Goal: Task Accomplishment & Management: Use online tool/utility

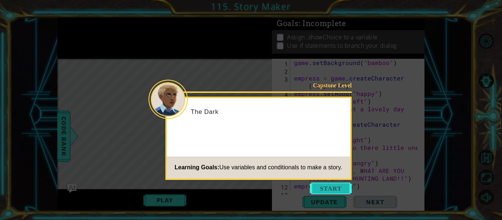
scroll to position [209, 0]
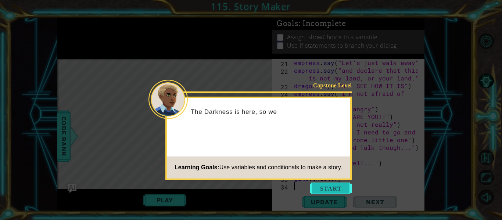
click at [332, 189] on button "Start" at bounding box center [331, 189] width 42 height 12
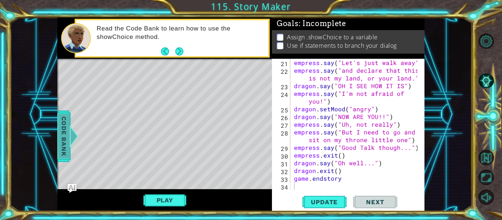
click at [57, 142] on div "Code Bank" at bounding box center [63, 136] width 13 height 51
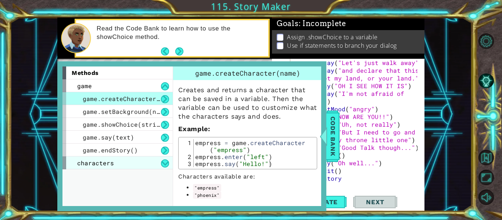
click at [125, 165] on div "characters" at bounding box center [118, 163] width 110 height 13
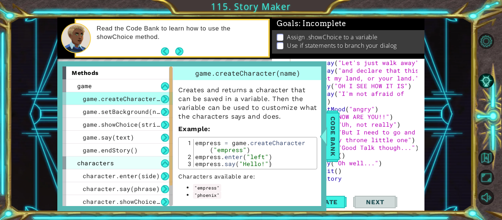
scroll to position [28, 0]
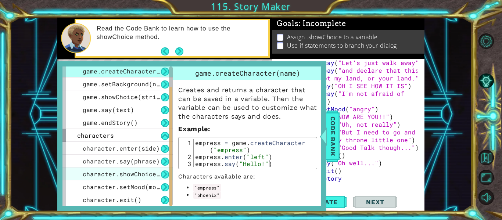
click at [147, 175] on span "character.showChoice(string1, string2)" at bounding box center [153, 174] width 140 height 8
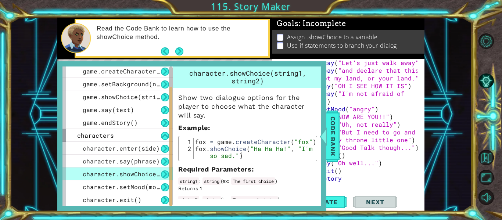
scroll to position [15, 0]
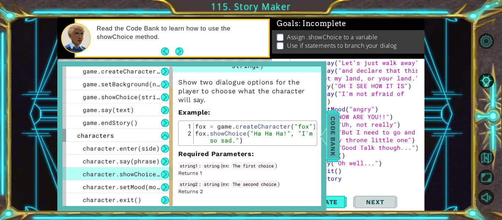
click at [336, 143] on span "Code Bank" at bounding box center [333, 136] width 12 height 45
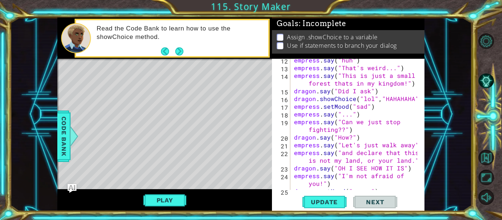
scroll to position [125, 0]
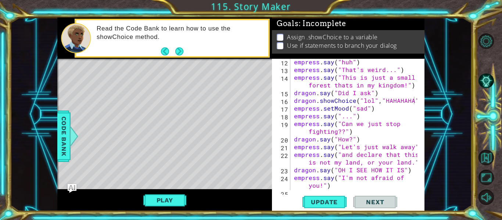
click at [416, 100] on div at bounding box center [419, 104] width 7 height 340
click at [417, 100] on div at bounding box center [419, 104] width 7 height 340
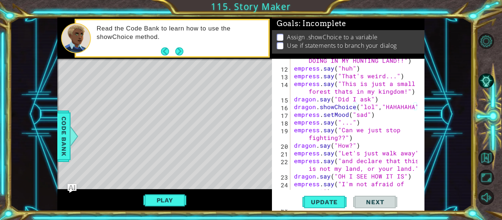
scroll to position [0, 0]
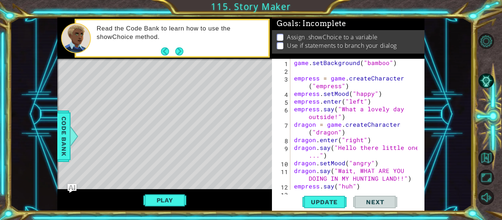
click at [314, 113] on div "game . setBackground ( "bamboo" ) empress = game . createCharacter ( "empress" …" at bounding box center [357, 132] width 129 height 147
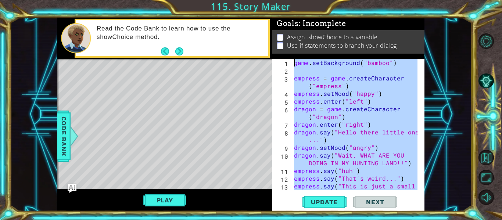
drag, startPoint x: 342, startPoint y: 181, endPoint x: 285, endPoint y: 49, distance: 144.8
click at [285, 49] on div "Goals : Incomplete Assign .showChoice to a variable Use if statements to branch…" at bounding box center [348, 115] width 153 height 194
type textarea "game.setBackground("bamboo")"
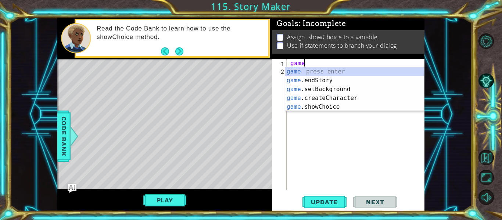
scroll to position [0, 1]
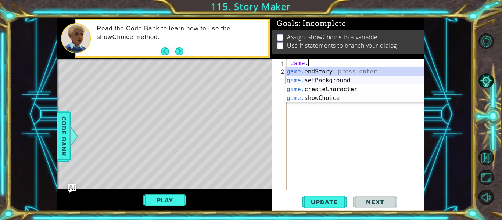
click at [336, 83] on div "game. endStory press enter game. setBackground press enter game. createCharacte…" at bounding box center [354, 93] width 139 height 53
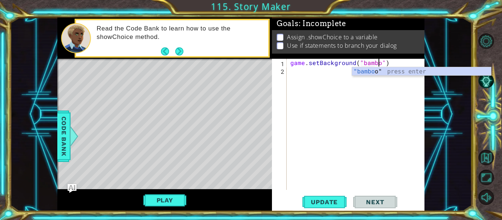
type textarea "game.setBackground("bamboo")"
click at [370, 71] on div ""bamboo " press enter" at bounding box center [421, 80] width 139 height 26
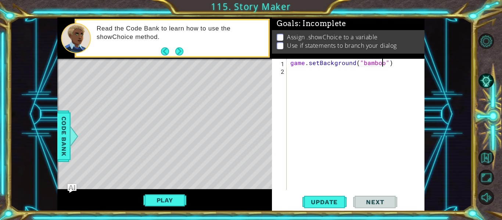
click at [392, 63] on div "game . setBackground ( "bamboo" )" at bounding box center [358, 132] width 138 height 147
type textarea "dragon ="
click at [68, 152] on span "Code Bank" at bounding box center [64, 136] width 12 height 45
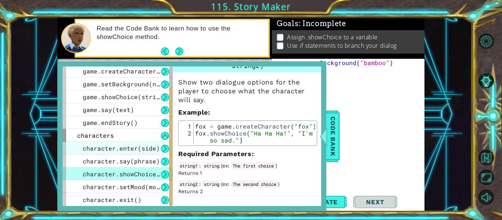
click at [145, 146] on span "character.enter(side)" at bounding box center [121, 149] width 77 height 8
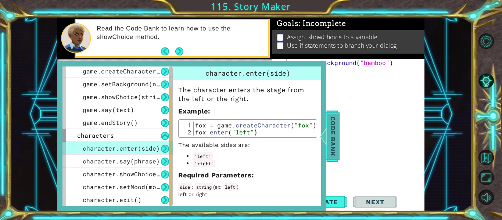
click at [335, 139] on span "Code Bank" at bounding box center [333, 136] width 12 height 45
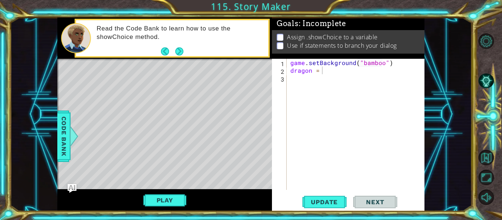
click at [342, 75] on div "game . setBackground ( "bamboo" ) dragon =" at bounding box center [358, 132] width 138 height 147
click at [342, 72] on div "game . setBackground ( "bamboo" ) dragon =" at bounding box center [358, 132] width 138 height 147
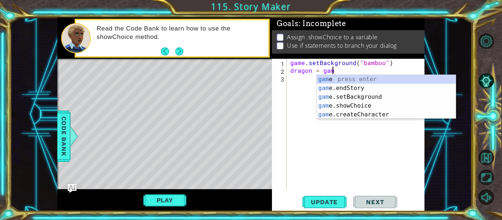
scroll to position [0, 3]
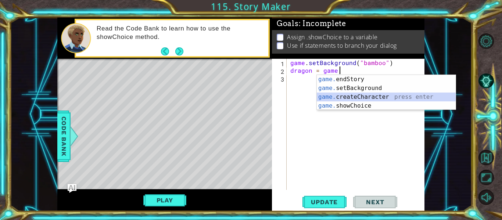
click at [354, 95] on div "game. endStory press enter game. setBackground press enter game. createCharacte…" at bounding box center [386, 101] width 139 height 53
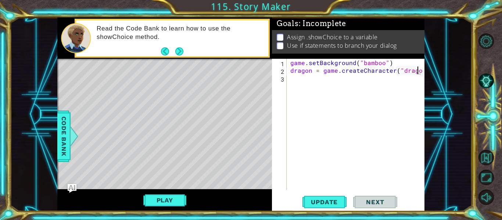
scroll to position [0, 8]
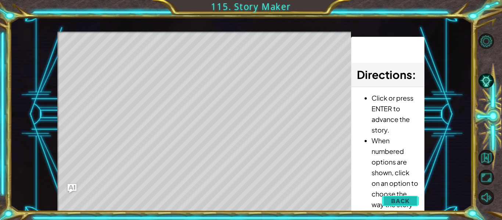
click at [402, 199] on div "1 ההההההההההההההההההההההההההההההההההההההההההההההההההההההההההההההההההההההההההההה…" at bounding box center [240, 115] width 367 height 194
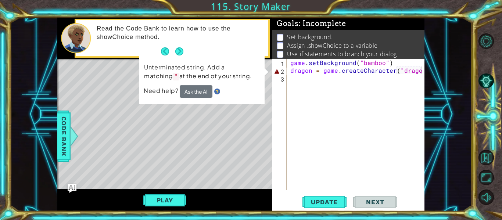
click at [420, 73] on div "game . setBackground ( "bamboo" ) dragon = game . createCharacter ( "dragon)" at bounding box center [358, 132] width 138 height 147
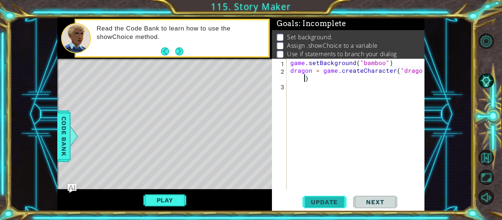
click at [321, 201] on span "Update" at bounding box center [325, 202] width 42 height 7
type textarea "dragon = game.createCharacter("dragon")"
click at [324, 202] on span "Update" at bounding box center [325, 202] width 42 height 7
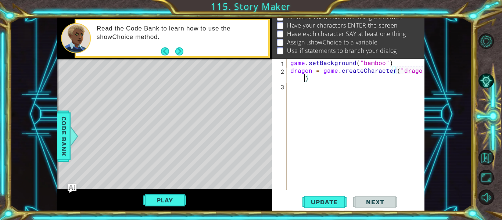
scroll to position [25, 0]
click at [350, 79] on div "game . setBackground ( "bamboo" ) dragon = game . createCharacter ( "dragon" )" at bounding box center [358, 132] width 138 height 147
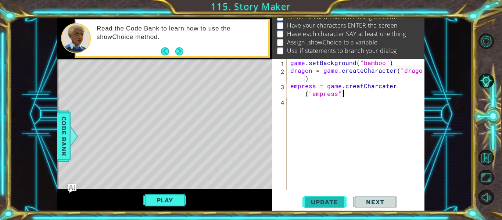
click at [324, 200] on span "Update" at bounding box center [325, 202] width 42 height 7
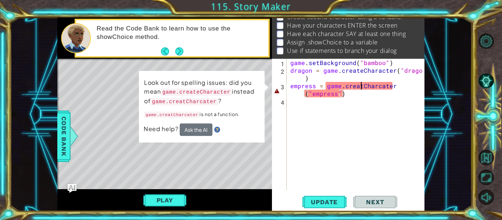
click at [362, 88] on div "game . setBackground ( "bamboo" ) dragon = game . createCharacter ( "dragon" ) …" at bounding box center [358, 132] width 138 height 147
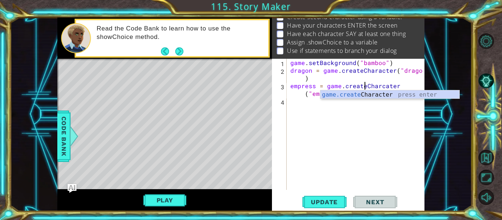
scroll to position [0, 5]
click at [323, 201] on span "Update" at bounding box center [325, 202] width 42 height 7
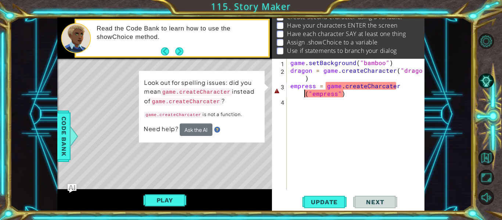
click at [304, 94] on div "game . setBackground ( "bamboo" ) dragon = game . createCharacter ( "dragon" ) …" at bounding box center [358, 132] width 138 height 147
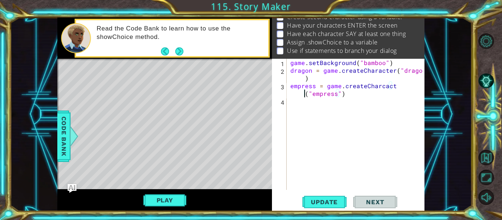
scroll to position [0, 7]
click at [319, 199] on span "Update" at bounding box center [325, 202] width 42 height 7
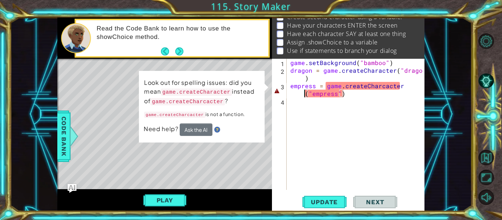
click at [381, 88] on div "game . setBackground ( "bamboo" ) dragon = game . createCharacter ( "dragon" ) …" at bounding box center [358, 132] width 138 height 147
type textarea "empress = game.createCharacter("empress")"
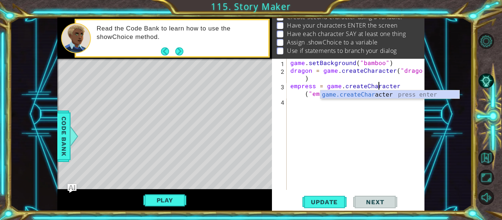
click at [388, 106] on div "game . setBackground ( "bamboo" ) dragon = game . createCharacter ( "dragon" ) …" at bounding box center [358, 132] width 138 height 147
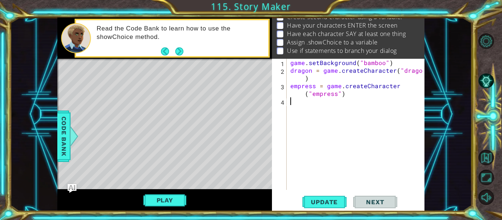
scroll to position [0, 0]
click at [316, 201] on span "Update" at bounding box center [325, 202] width 42 height 7
drag, startPoint x: 324, startPoint y: 203, endPoint x: 320, endPoint y: 202, distance: 4.3
click at [320, 202] on span "Update" at bounding box center [325, 202] width 42 height 7
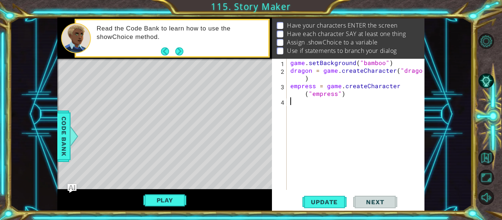
scroll to position [0, 0]
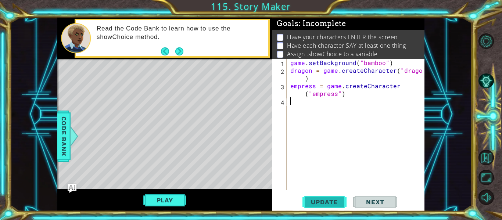
click at [318, 204] on span "Update" at bounding box center [325, 202] width 42 height 7
type textarea "empress.enter("left")"
click at [325, 202] on span "Update" at bounding box center [325, 202] width 42 height 7
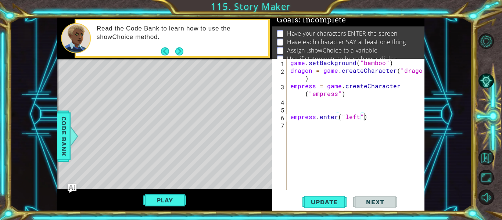
scroll to position [0, 0]
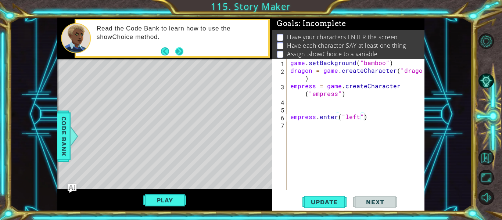
click at [179, 53] on button "Next" at bounding box center [179, 51] width 8 height 8
type textarea "W"
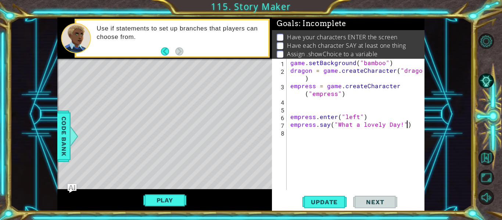
scroll to position [0, 7]
type textarea "empress.say("What a lovely Day!")"
click at [324, 206] on span "Update" at bounding box center [325, 202] width 42 height 7
click at [178, 204] on button "Play" at bounding box center [164, 200] width 43 height 14
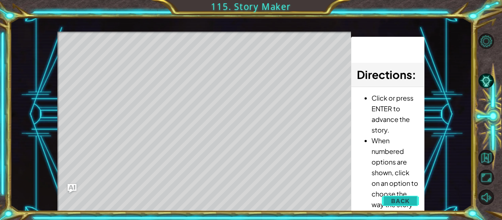
click at [396, 197] on span "Back" at bounding box center [400, 200] width 19 height 7
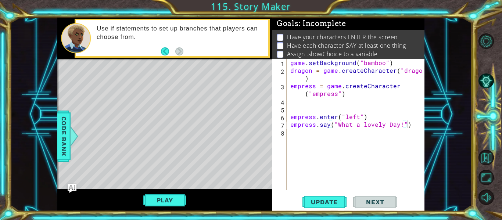
scroll to position [0, 0]
click at [411, 131] on div "game . setBackground ( "bamboo" ) dragon = game . createCharacter ( "dragon" ) …" at bounding box center [358, 132] width 138 height 147
click at [410, 125] on div "game . setBackground ( "bamboo" ) dragon = game . createCharacter ( "dragon" ) …" at bounding box center [358, 132] width 138 height 147
type textarea "empress.say("What a lovely Day!")"
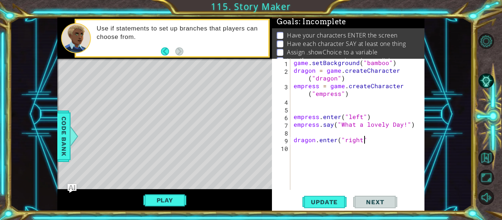
scroll to position [0, 4]
type textarea "dragon.enter("right")"
click at [310, 198] on button "Update" at bounding box center [325, 202] width 44 height 15
click at [331, 131] on div "game . setBackground ( "bamboo" ) dragon = game . createCharacter ( "dragon" ) …" at bounding box center [359, 132] width 135 height 147
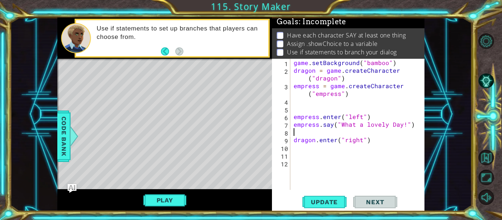
type textarea "empress.say("What a lovely Day!")"
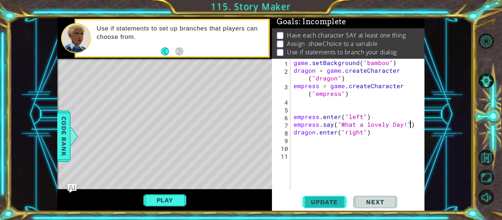
click at [329, 199] on span "Update" at bounding box center [325, 202] width 42 height 7
click at [171, 195] on button "Play" at bounding box center [164, 200] width 43 height 14
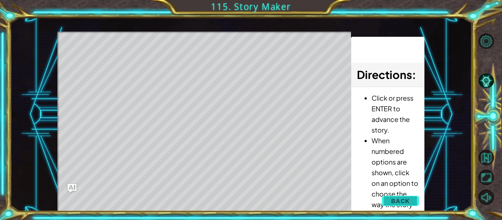
click at [392, 198] on span "Back" at bounding box center [400, 200] width 19 height 7
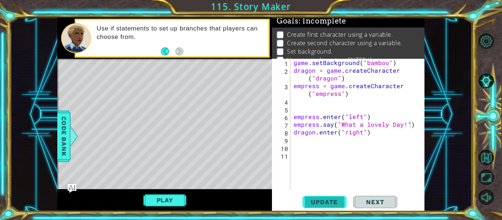
click at [338, 200] on span "Update" at bounding box center [325, 202] width 42 height 7
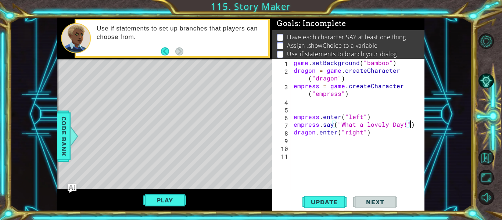
scroll to position [13, 0]
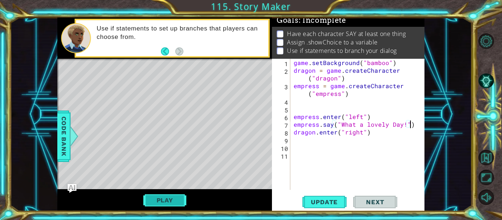
click at [168, 194] on button "Play" at bounding box center [164, 200] width 43 height 14
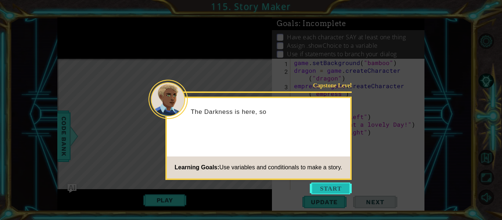
click at [324, 192] on button "Start" at bounding box center [331, 189] width 42 height 12
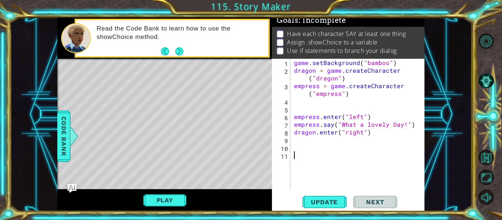
scroll to position [3, 0]
click at [489, 85] on button "AI Hint" at bounding box center [486, 80] width 15 height 15
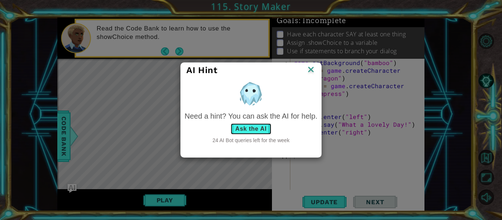
click at [255, 128] on button "Ask the AI" at bounding box center [251, 129] width 41 height 12
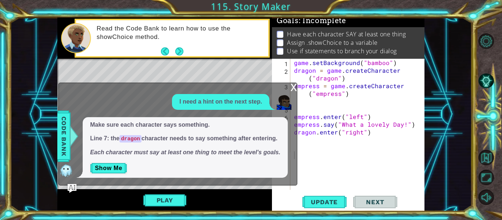
click at [293, 88] on div "x" at bounding box center [294, 86] width 7 height 7
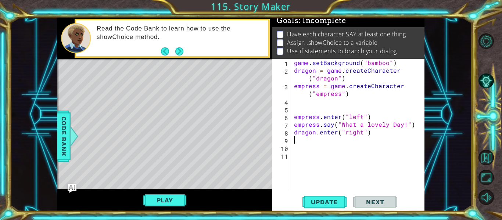
click at [336, 139] on div "game . setBackground ( "bamboo" ) dragon = game . createCharacter ( "dragon" ) …" at bounding box center [360, 132] width 134 height 147
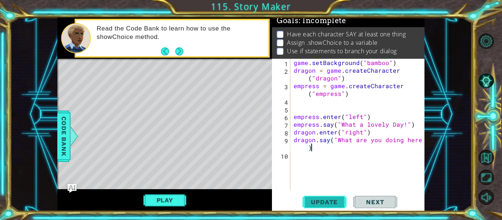
type textarea "dragon.say("What are you doing here?")"
click at [326, 204] on span "Update" at bounding box center [325, 202] width 42 height 7
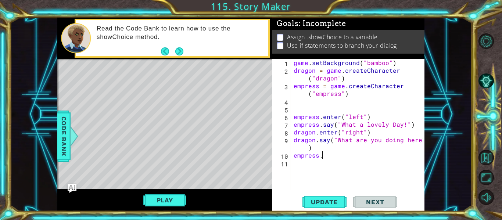
scroll to position [0, 0]
type textarea "e"
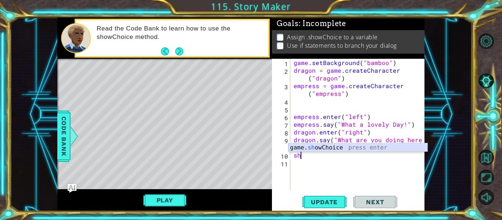
click at [314, 149] on div "game. sh owChoice press enter" at bounding box center [358, 156] width 139 height 26
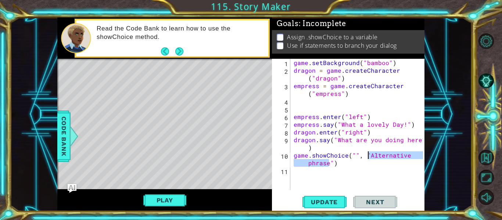
drag, startPoint x: 329, startPoint y: 164, endPoint x: 368, endPoint y: 154, distance: 40.3
click at [368, 154] on div "game . setBackground ( "bamboo" ) dragon = game . createCharacter ( "dragon" ) …" at bounding box center [359, 132] width 135 height 147
click at [354, 157] on div "game . setBackground ( "bamboo" ) dragon = game . createCharacter ( "dragon" ) …" at bounding box center [359, 132] width 135 height 147
type textarea "game.showChoice("", "")"
click at [56, 131] on div "1 2 3 4 5 6 7 8 9 game . setBackground ( "bamboo" ) dragon = game . createChara…" at bounding box center [241, 115] width 462 height 194
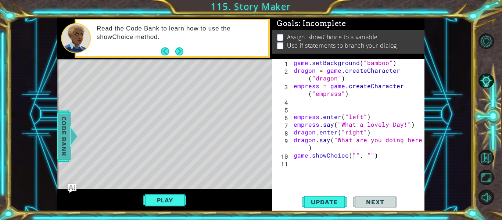
click at [63, 134] on span "Code Bank" at bounding box center [64, 136] width 12 height 45
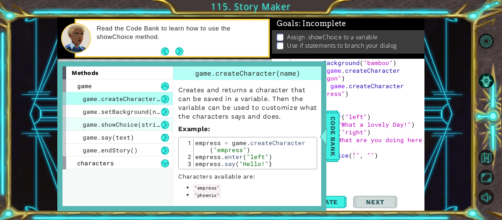
click at [113, 121] on span "game.showChoice(string1, string2)" at bounding box center [143, 125] width 121 height 8
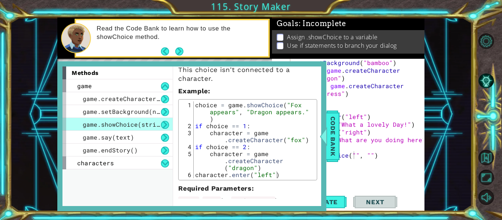
scroll to position [38, 0]
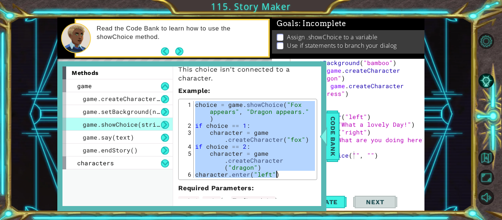
drag, startPoint x: 196, startPoint y: 105, endPoint x: 294, endPoint y: 178, distance: 122.0
click at [294, 178] on div "choice = game . showChoice ( "Fox appears" , "Dragon appears." ) if choice == 1…" at bounding box center [254, 153] width 121 height 105
type textarea "character = game.createCharacter("dragon") character.enter("left")"
click at [330, 144] on span "Code Bank" at bounding box center [333, 136] width 12 height 45
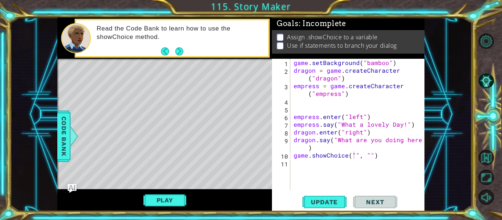
click at [382, 158] on div "game . setBackground ( "bamboo" ) dragon = game . createCharacter ( "dragon" ) …" at bounding box center [359, 132] width 135 height 147
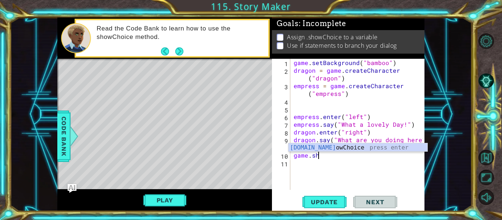
type textarea "g"
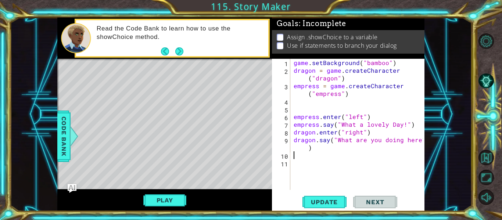
paste textarea "character.enter("left")"
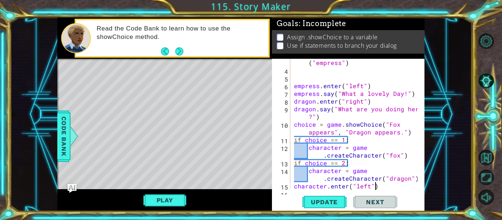
scroll to position [39, 0]
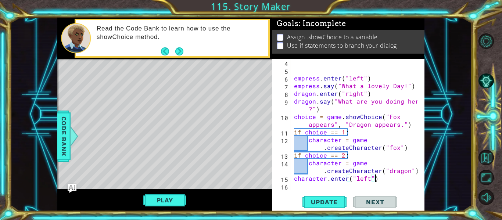
click at [372, 135] on div "empress . enter ( "left" ) empress . say ( "What a lovely Day!" ) dragon . ente…" at bounding box center [357, 132] width 129 height 147
click at [330, 207] on button "Update" at bounding box center [325, 202] width 44 height 15
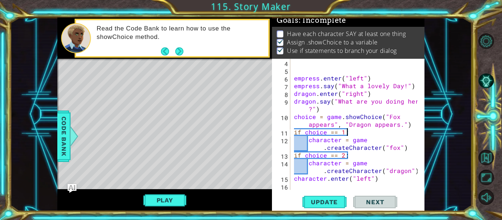
scroll to position [13, 0]
click at [307, 171] on div "empress . enter ( "left" ) empress . say ( "What a lovely Day!" ) dragon . ente…" at bounding box center [357, 132] width 129 height 147
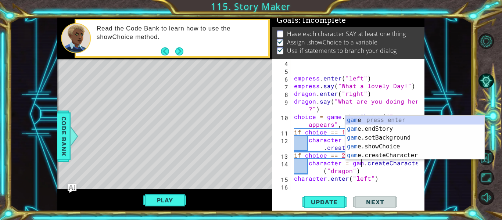
scroll to position [0, 5]
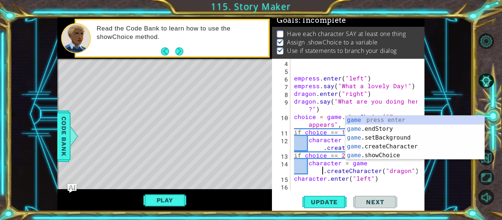
click at [384, 163] on div "empress . enter ( "left" ) empress . say ( "What a lovely Day!" ) dragon . ente…" at bounding box center [357, 132] width 129 height 147
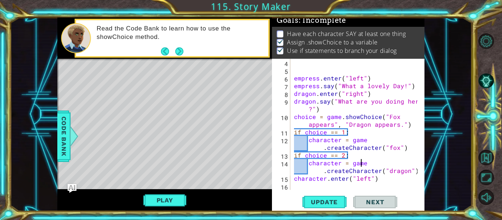
click at [397, 149] on div "empress . enter ( "left" ) empress . say ( "What a lovely Day!" ) dragon . ente…" at bounding box center [357, 132] width 129 height 147
click at [327, 202] on span "Update" at bounding box center [325, 202] width 42 height 7
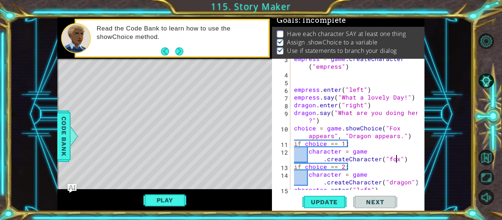
scroll to position [39, 0]
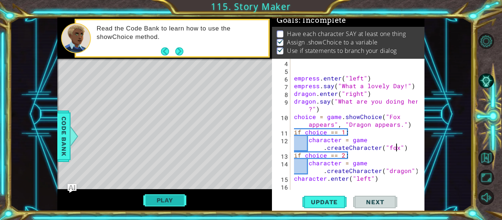
click at [171, 199] on button "Play" at bounding box center [164, 200] width 43 height 14
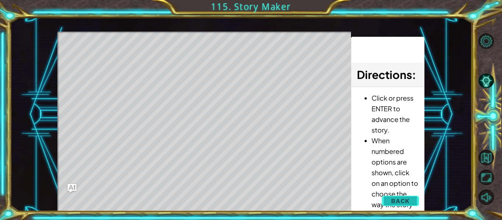
drag, startPoint x: 354, startPoint y: 136, endPoint x: 396, endPoint y: 204, distance: 79.6
click at [396, 204] on div "1 2 3 4 5 6 7 8 9 game . setBackground ( "bamboo" ) dragon = game . createChara…" at bounding box center [240, 115] width 367 height 194
click at [396, 204] on span "Back" at bounding box center [400, 200] width 19 height 7
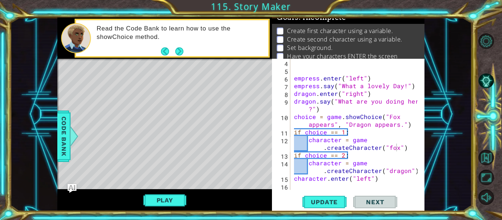
click at [309, 171] on div "empress . enter ( "left" ) empress . say ( "What a lovely Day!" ) dragon . ente…" at bounding box center [357, 132] width 129 height 147
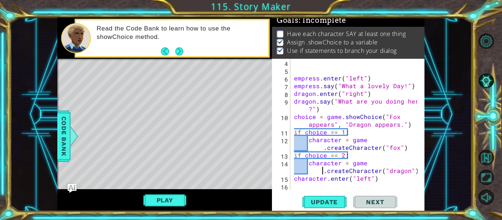
scroll to position [13, 0]
click at [306, 171] on div "empress . enter ( "left" ) empress . say ( "What a lovely Day!" ) dragon . ente…" at bounding box center [357, 132] width 129 height 147
click at [304, 171] on div "empress . enter ( "left" ) empress . say ( "What a lovely Day!" ) dragon . ente…" at bounding box center [357, 132] width 129 height 147
click at [321, 174] on div "empress . enter ( "left" ) empress . say ( "What a lovely Day!" ) dragon . ente…" at bounding box center [355, 124] width 125 height 131
click at [381, 179] on div "empress . enter ( "left" ) empress . say ( "What a lovely Day!" ) dragon . ente…" at bounding box center [357, 132] width 129 height 147
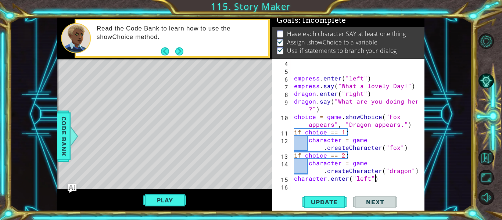
type textarea "character.enter("left")"
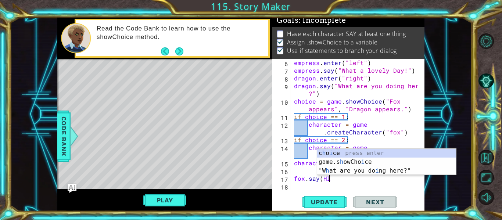
scroll to position [0, 2]
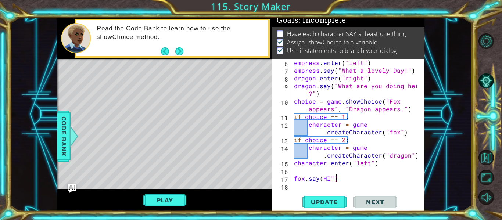
click at [321, 178] on div "empress . enter ( "left" ) empress . say ( "What a lovely Day!" ) dragon . ente…" at bounding box center [357, 132] width 129 height 147
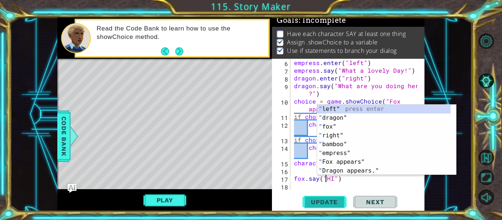
click at [322, 204] on span "Update" at bounding box center [325, 202] width 42 height 7
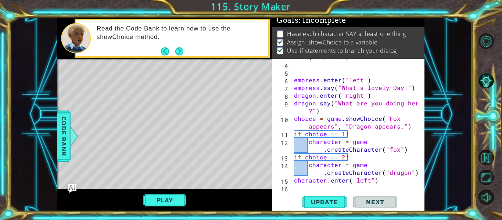
scroll to position [37, 0]
click at [348, 134] on div "empress = game . createCharacter ( "empress" ) empress . enter ( "left" ) empre…" at bounding box center [357, 122] width 129 height 154
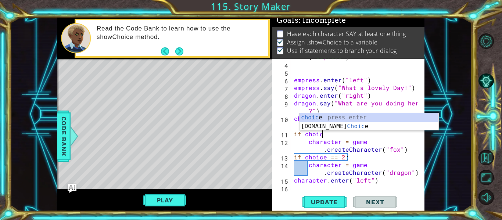
scroll to position [0, 1]
type textarea "i"
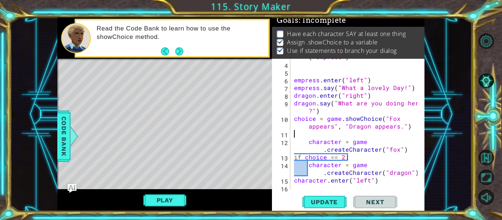
type textarea "choice = game.showChoice("Fox appears", "Dragon appears.")"
click at [323, 197] on button "Update" at bounding box center [325, 202] width 44 height 15
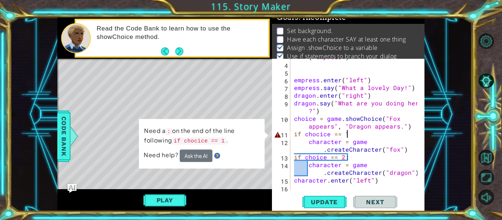
scroll to position [0, 3]
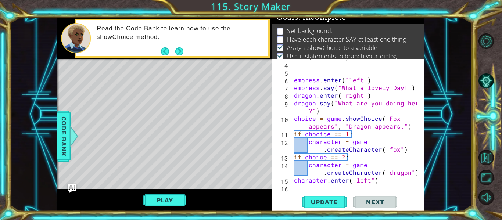
click at [320, 135] on div "empress = game . createCharacter ( "empress" ) empress . enter ( "left" ) empre…" at bounding box center [357, 122] width 129 height 154
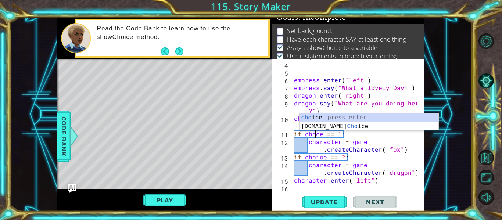
scroll to position [0, 2]
click at [358, 134] on div "empress = game . createCharacter ( "empress" ) empress . enter ( "left" ) empre…" at bounding box center [357, 122] width 129 height 154
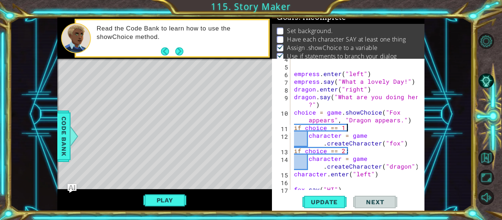
scroll to position [44, 0]
click at [332, 120] on div "empress . enter ( "left" ) empress . say ( "What a lovely Day!" ) dragon . ente…" at bounding box center [357, 127] width 129 height 147
click at [315, 201] on span "Update" at bounding box center [325, 202] width 42 height 7
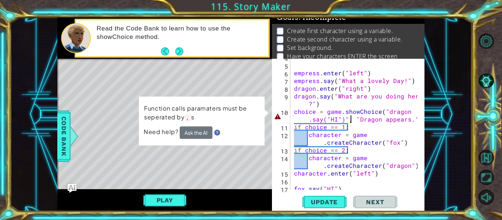
click at [350, 120] on div "empress . enter ( "left" ) empress . say ( "What a lovely Day!" ) dragon . ente…" at bounding box center [357, 127] width 129 height 147
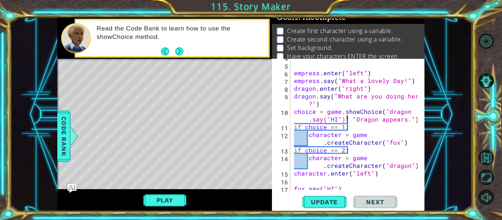
click at [352, 154] on div "empress . enter ( "left" ) empress . say ( "What a lovely Day!" ) dragon . ente…" at bounding box center [357, 127] width 129 height 147
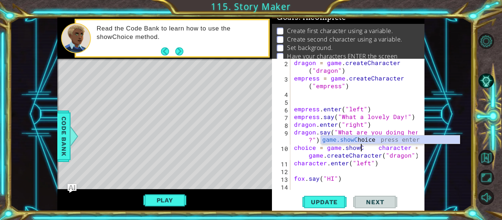
scroll to position [8, 0]
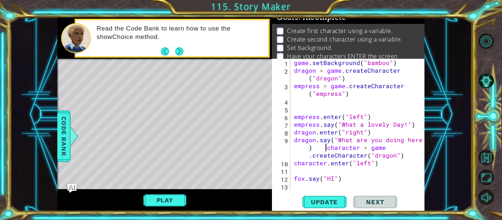
click at [327, 148] on div "game . setBackground ( "bamboo" ) dragon = game . createCharacter ( "dragon" ) …" at bounding box center [360, 132] width 134 height 147
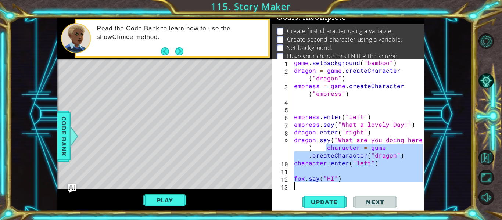
drag, startPoint x: 327, startPoint y: 148, endPoint x: 399, endPoint y: 191, distance: 84.1
click at [399, 191] on div "dragon.say("What are you doing here?") character = game.createCharacter("dragon…" at bounding box center [348, 135] width 153 height 153
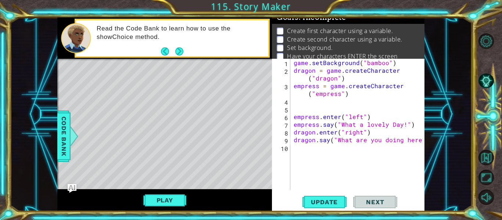
type textarea "dragon.say("What are you doing here?")"
click at [58, 145] on span "Code Bank" at bounding box center [64, 136] width 12 height 45
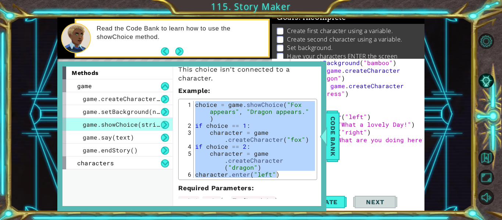
click at [311, 146] on div "character = game.createCharacter("dragon") character.enter("left") 1 2 3 4 5 6 …" at bounding box center [247, 139] width 139 height 81
click at [298, 165] on div "choice = game . showChoice ( "Fox appears" , "Dragon appears." ) if choice == 1…" at bounding box center [254, 139] width 121 height 77
type textarea "character = game.createCharacter("dragon")"
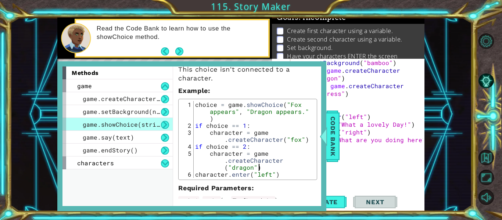
click at [366, 156] on div "game . setBackground ( "bamboo" ) dragon = game . createCharacter ( "dragon" ) …" at bounding box center [359, 132] width 135 height 147
click at [366, 147] on div "game . setBackground ( "bamboo" ) dragon = game . createCharacter ( "dragon" ) …" at bounding box center [359, 132] width 135 height 147
type textarea "dragon.say("What are you doing here?")"
click at [328, 149] on span "Code Bank" at bounding box center [333, 136] width 12 height 45
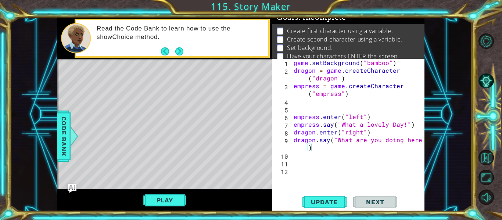
click at [302, 174] on div "game . setBackground ( "bamboo" ) dragon = game . createCharacter ( "dragon" ) …" at bounding box center [359, 132] width 135 height 147
click at [65, 141] on span "Code Bank" at bounding box center [64, 136] width 12 height 45
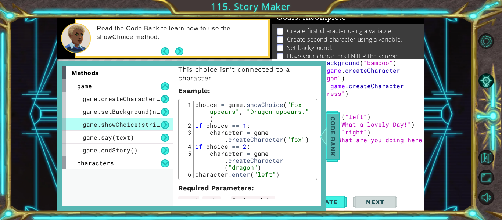
click at [333, 139] on span "Code Bank" at bounding box center [333, 136] width 12 height 45
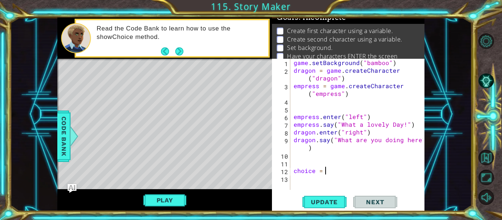
click at [345, 170] on div "game . setBackground ( "bamboo" ) dragon = game . createCharacter ( "dragon" ) …" at bounding box center [359, 132] width 135 height 147
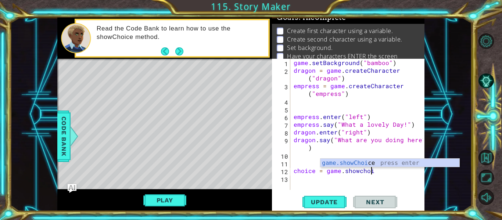
scroll to position [0, 5]
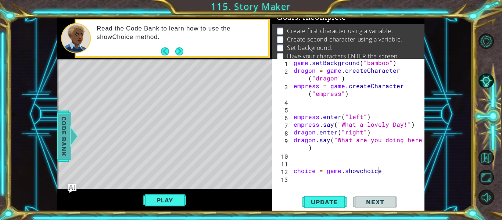
click at [65, 132] on span "Code Bank" at bounding box center [64, 136] width 12 height 45
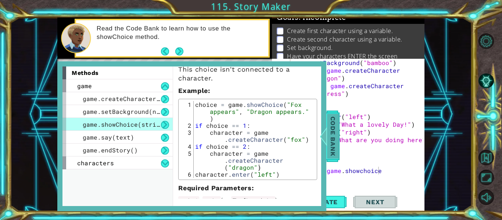
click at [329, 136] on span "Code Bank" at bounding box center [333, 136] width 12 height 45
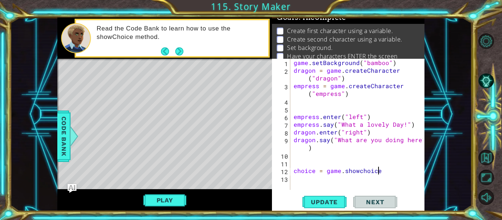
click at [389, 170] on div "game . setBackground ( "bamboo" ) dragon = game . createCharacter ( "dragon" ) …" at bounding box center [359, 132] width 135 height 147
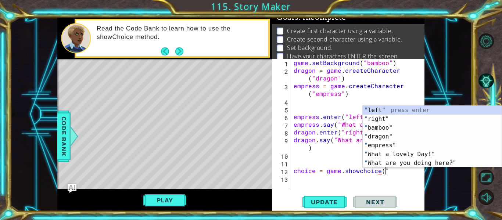
scroll to position [0, 6]
click at [60, 143] on span "Code Bank" at bounding box center [64, 136] width 12 height 45
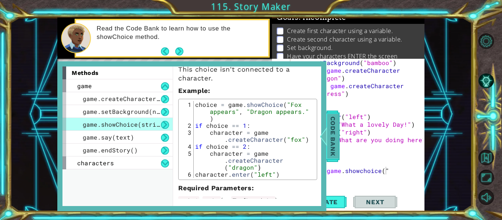
click at [331, 129] on span "Code Bank" at bounding box center [333, 136] width 12 height 45
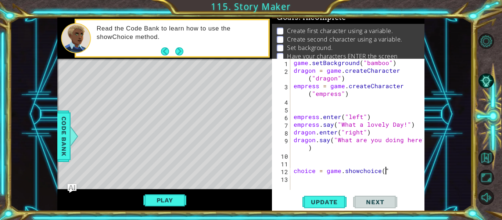
click at [389, 171] on div "game . setBackground ( "bamboo" ) dragon = game . createCharacter ( "dragon" ) …" at bounding box center [359, 132] width 135 height 147
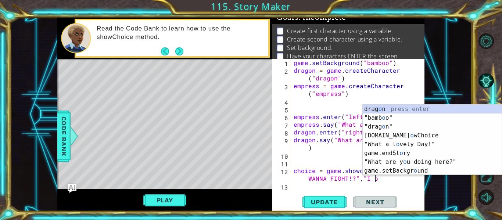
scroll to position [0, 11]
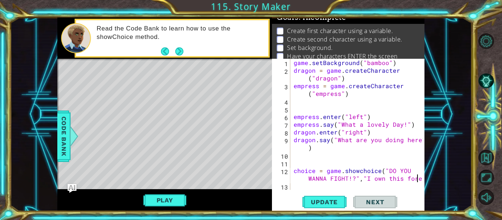
type textarea "choice = game.showchoice("DO YOU WANNA FIGHT!?","I own this forest"
click at [423, 179] on div "game . setBackground ( "bamboo" ) dragon = game . createCharacter ( "dragon" ) …" at bounding box center [359, 132] width 135 height 147
click at [419, 178] on div "game . setBackground ( "bamboo" ) dragon = game . createCharacter ( "dragon" ) …" at bounding box center [359, 132] width 135 height 147
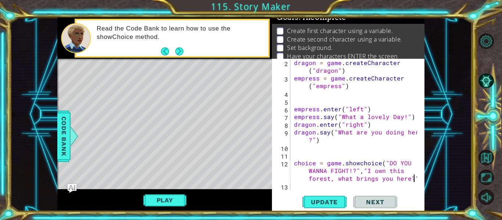
scroll to position [0, 20]
click at [334, 202] on span "Update" at bounding box center [325, 202] width 42 height 7
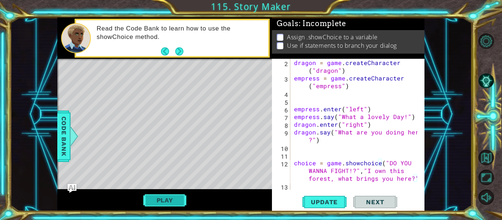
click at [168, 201] on button "Play" at bounding box center [164, 200] width 43 height 14
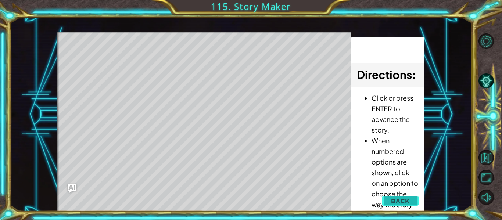
click at [403, 202] on span "Back" at bounding box center [400, 200] width 19 height 7
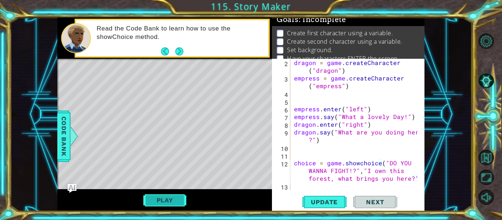
click at [159, 202] on button "Play" at bounding box center [164, 200] width 43 height 14
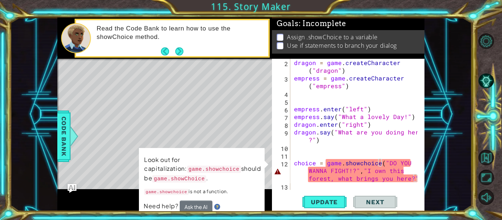
click at [361, 164] on div "dragon = game . createCharacter ( "dragon" ) empress = game . createCharacter (…" at bounding box center [357, 136] width 129 height 154
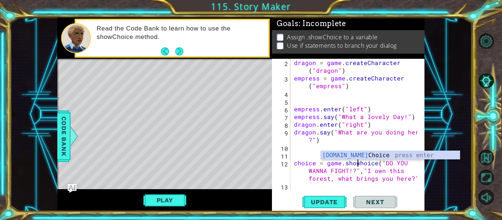
scroll to position [0, 4]
type textarea "choice = game.showChoice("DO YOU WANNA FIGHT!?","I own this forest, what brings…"
click at [323, 199] on span "Update" at bounding box center [325, 202] width 42 height 7
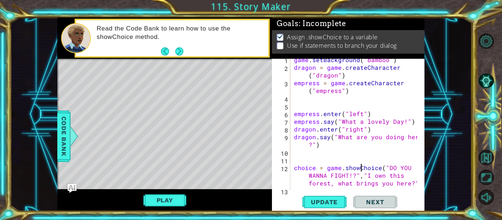
scroll to position [8, 0]
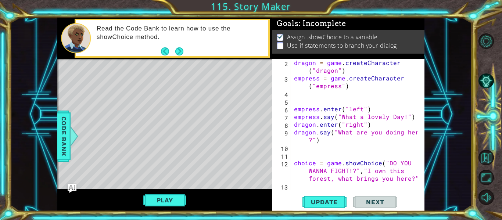
click at [417, 181] on div at bounding box center [419, 120] width 7 height 139
click at [416, 180] on div at bounding box center [419, 120] width 7 height 139
click at [417, 180] on div at bounding box center [419, 120] width 7 height 139
click at [326, 189] on div "dragon = game . createCharacter ( "dragon" ) empress = game . createCharacter (…" at bounding box center [357, 136] width 129 height 154
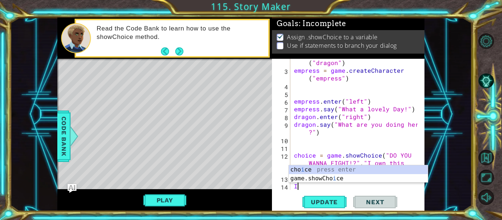
scroll to position [23, 0]
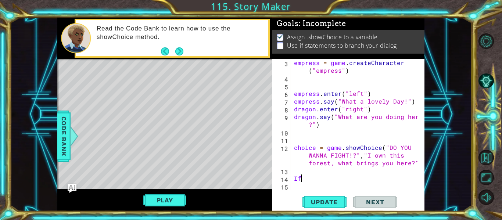
type textarea "I"
click at [66, 145] on span "Code Bank" at bounding box center [64, 136] width 12 height 45
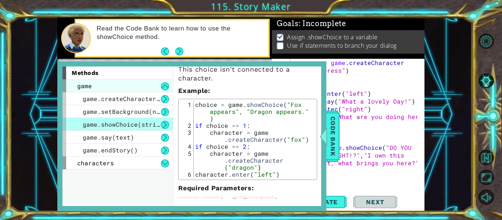
click at [126, 85] on div "game" at bounding box center [118, 85] width 110 height 13
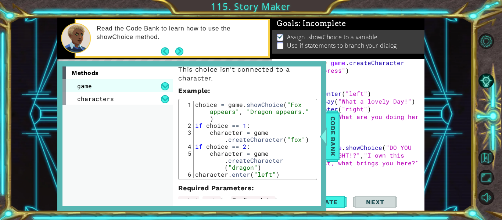
click at [126, 85] on div "game" at bounding box center [118, 85] width 110 height 13
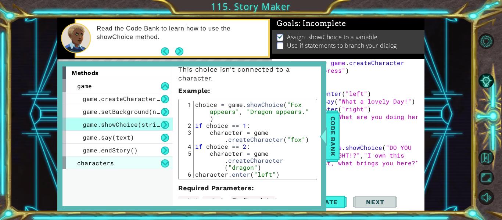
drag, startPoint x: 118, startPoint y: 160, endPoint x: 113, endPoint y: 162, distance: 5.0
click at [113, 162] on div "characters" at bounding box center [118, 163] width 110 height 13
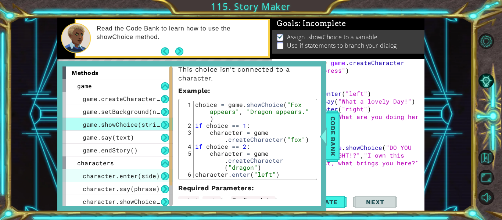
scroll to position [28, 0]
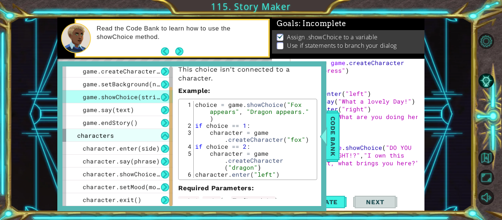
click at [128, 135] on div "characters" at bounding box center [118, 135] width 110 height 13
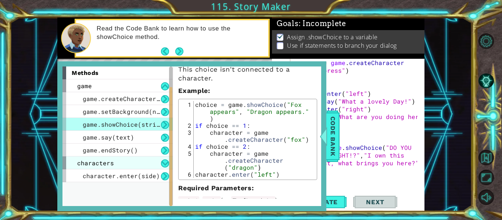
scroll to position [0, 0]
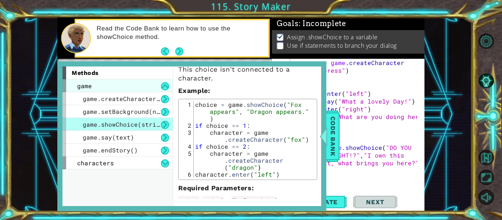
click at [127, 86] on div "game" at bounding box center [118, 85] width 110 height 13
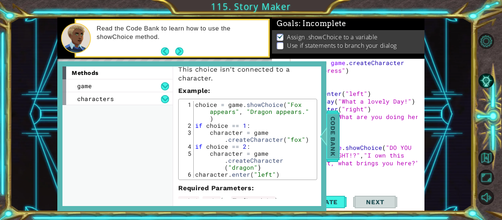
click at [335, 142] on span "Code Bank" at bounding box center [333, 136] width 12 height 45
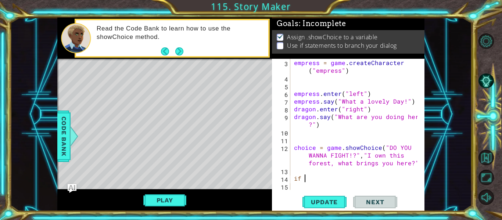
click at [321, 178] on div "empress = game . createCharacter ( "empress" ) empress . enter ( "left" ) empre…" at bounding box center [357, 136] width 129 height 154
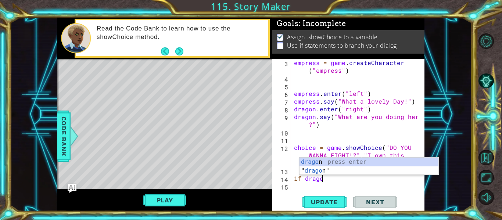
scroll to position [0, 1]
click at [322, 161] on div "dragon press enter " dragon " press enter" at bounding box center [369, 175] width 139 height 35
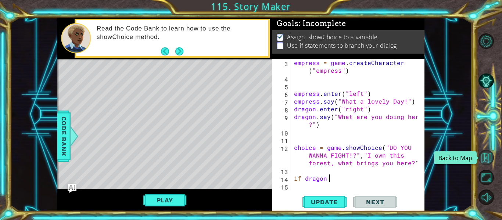
type textarea "if dragon"
click at [489, 156] on button "Back to Map" at bounding box center [486, 157] width 15 height 15
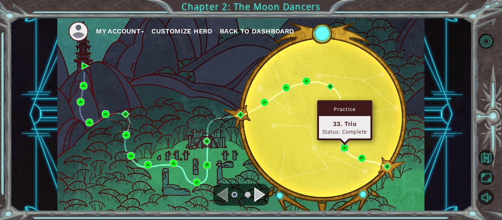
click at [343, 146] on img at bounding box center [345, 148] width 8 height 8
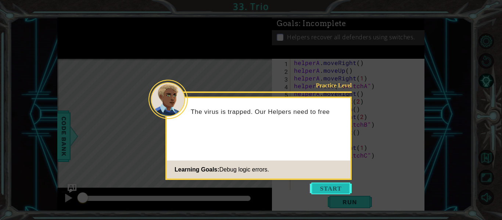
click at [320, 188] on button "Start" at bounding box center [331, 189] width 42 height 12
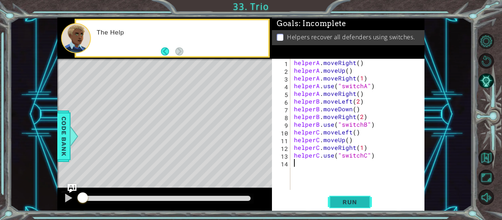
click at [346, 204] on span "Run" at bounding box center [349, 202] width 29 height 7
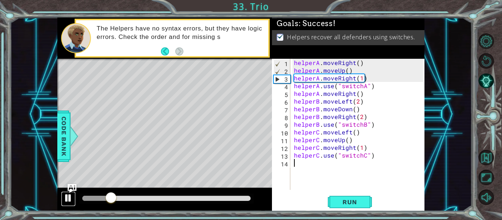
click at [69, 199] on div at bounding box center [69, 198] width 10 height 10
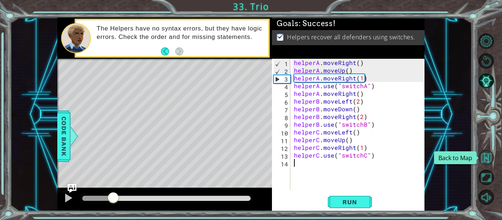
click at [488, 156] on button "Back to Map" at bounding box center [486, 157] width 15 height 15
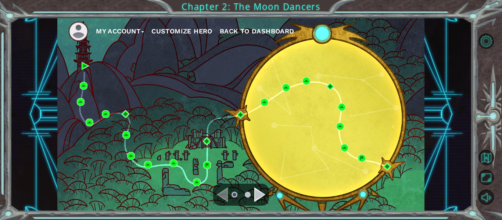
click at [256, 199] on div "Navigate to the next page" at bounding box center [259, 195] width 11 height 15
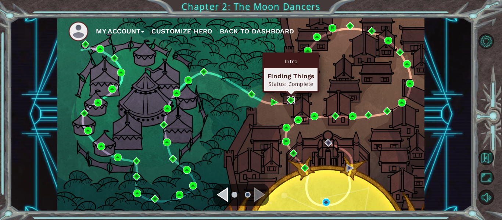
click at [289, 99] on img at bounding box center [291, 100] width 8 height 8
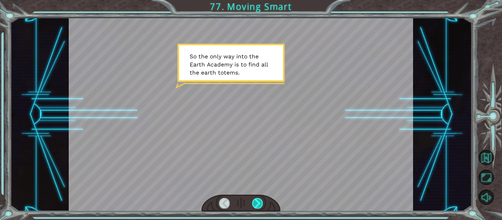
click at [255, 202] on div at bounding box center [257, 203] width 11 height 10
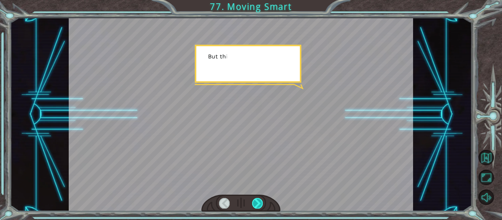
click at [255, 202] on div at bounding box center [257, 203] width 11 height 10
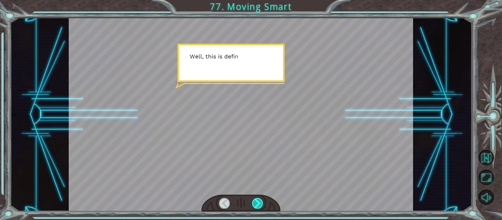
click at [255, 202] on div at bounding box center [257, 203] width 11 height 10
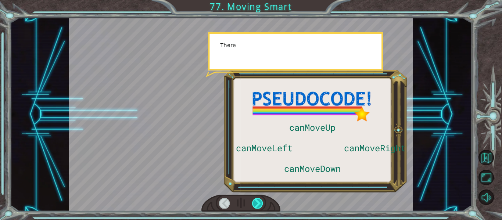
click at [255, 202] on div at bounding box center [257, 203] width 11 height 10
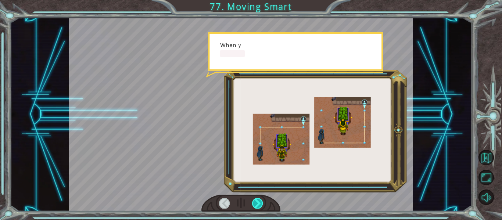
click at [255, 202] on div at bounding box center [257, 203] width 11 height 10
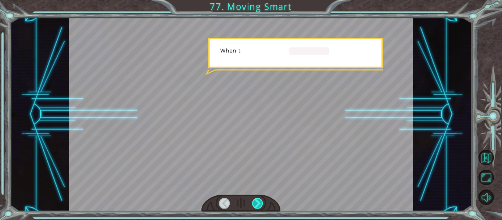
click at [255, 202] on div at bounding box center [257, 203] width 11 height 10
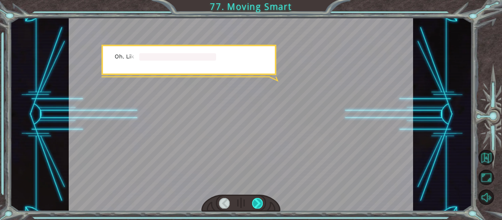
click at [255, 202] on div at bounding box center [257, 203] width 11 height 10
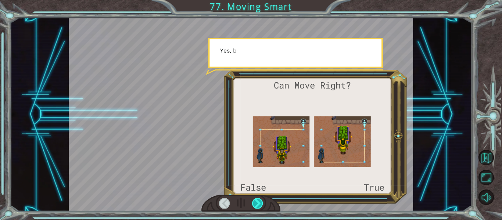
click at [255, 202] on div at bounding box center [257, 203] width 11 height 10
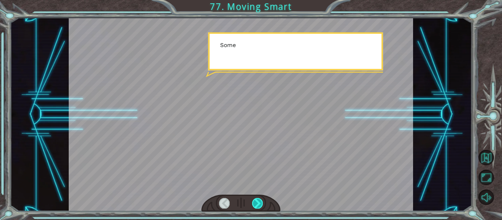
click at [255, 202] on div at bounding box center [257, 203] width 11 height 10
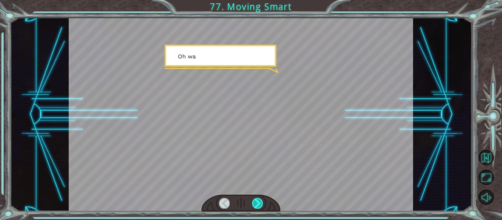
click at [255, 202] on div at bounding box center [257, 203] width 11 height 10
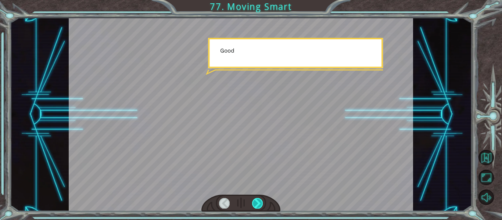
click at [255, 202] on div at bounding box center [257, 203] width 11 height 10
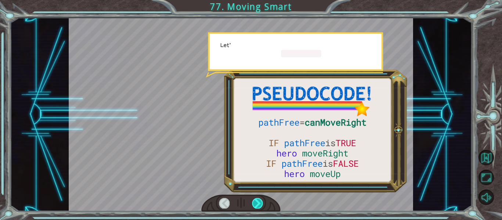
click at [255, 202] on div at bounding box center [257, 203] width 11 height 10
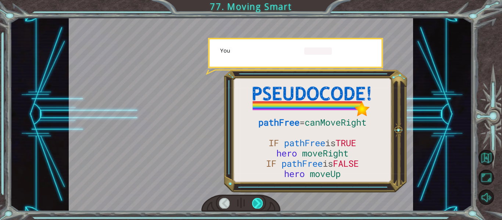
click at [255, 202] on div at bounding box center [257, 203] width 11 height 10
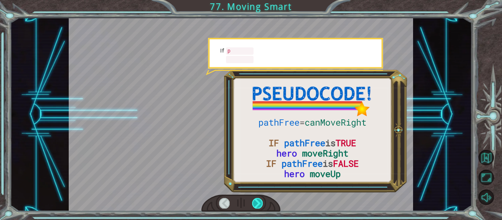
click at [255, 202] on div at bounding box center [257, 203] width 11 height 10
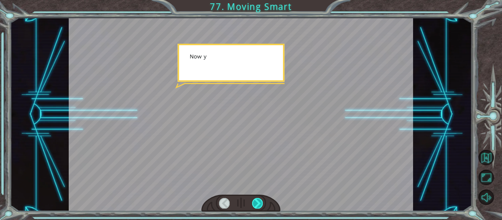
click at [255, 202] on div at bounding box center [257, 203] width 11 height 10
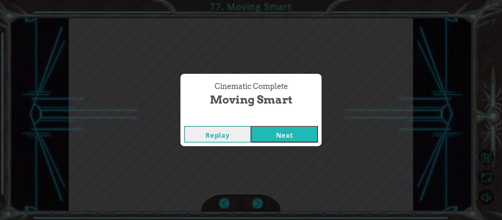
click at [295, 132] on button "Next" at bounding box center [284, 134] width 67 height 17
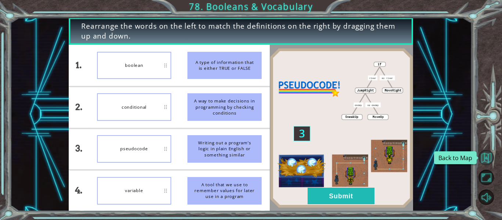
click at [490, 157] on button "Back to Map" at bounding box center [486, 157] width 15 height 15
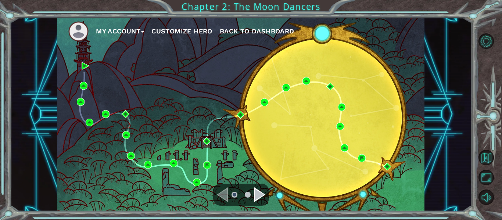
click at [254, 191] on div "Navigate to the next page" at bounding box center [259, 195] width 11 height 15
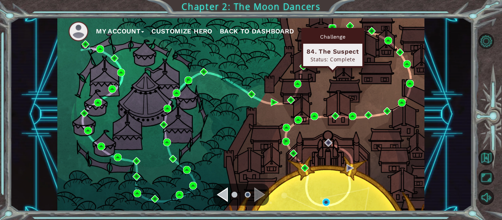
click at [331, 26] on img at bounding box center [333, 28] width 8 height 8
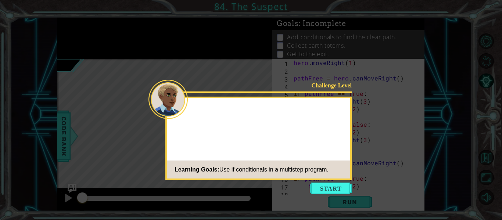
click at [321, 195] on icon at bounding box center [251, 110] width 502 height 220
click at [323, 189] on button "Start" at bounding box center [331, 189] width 42 height 12
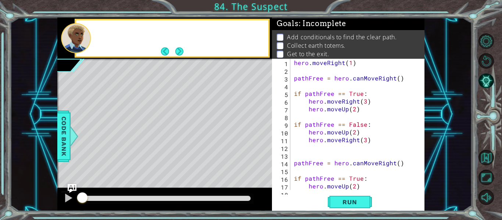
scroll to position [54, 0]
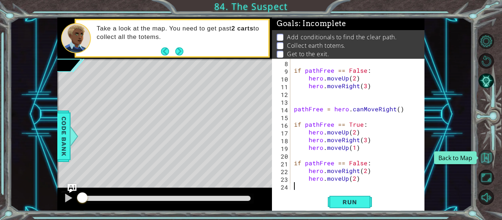
click at [485, 161] on button "Back to Map" at bounding box center [486, 157] width 15 height 15
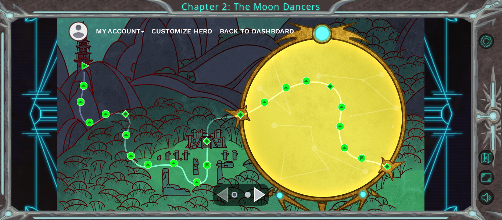
click at [254, 192] on ul at bounding box center [241, 195] width 26 height 15
click at [254, 192] on div "Navigate to the next page" at bounding box center [259, 195] width 11 height 15
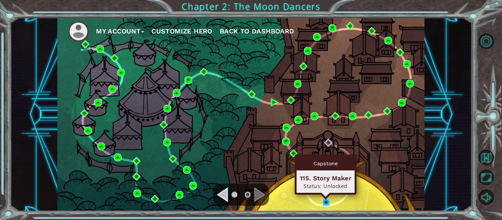
click at [327, 200] on img at bounding box center [327, 203] width 8 height 8
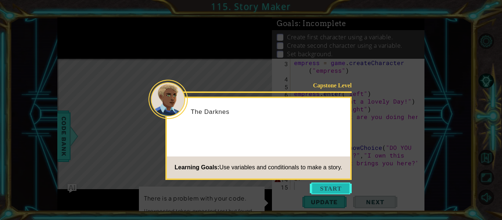
click at [329, 183] on button "Start" at bounding box center [331, 189] width 42 height 12
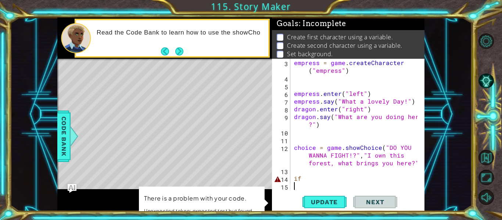
click at [320, 179] on div "empress = game . createCharacter ( "empress" ) empress . enter ( "left" ) empre…" at bounding box center [357, 136] width 129 height 154
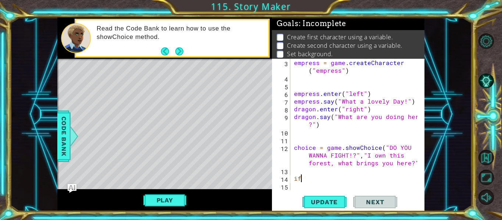
type textarea "i"
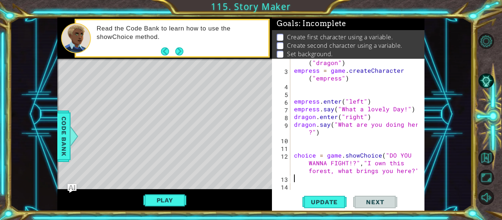
scroll to position [15, 0]
click at [331, 204] on span "Update" at bounding box center [325, 202] width 42 height 7
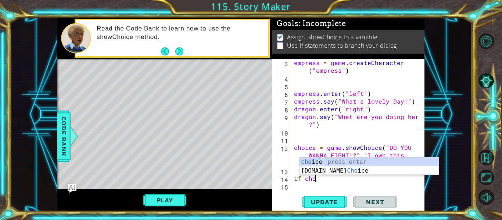
scroll to position [0, 1]
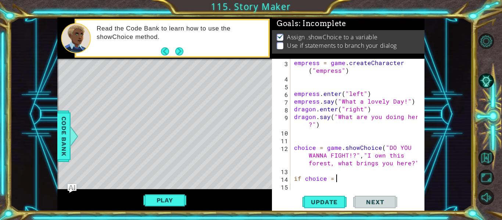
type textarea "if choice = 1"
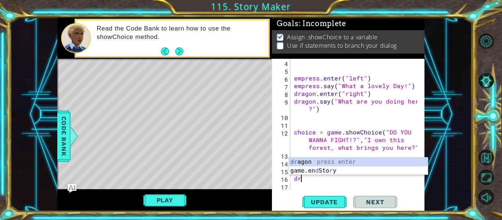
scroll to position [0, 0]
type textarea "d"
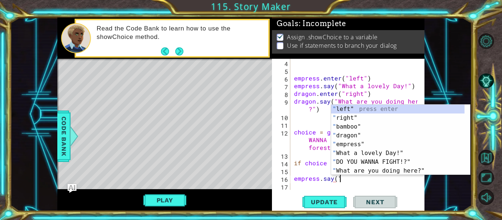
scroll to position [0, 3]
click at [376, 157] on div "" left" press enter " right" press enter " bamboo" press enter " dragon" press …" at bounding box center [398, 149] width 134 height 88
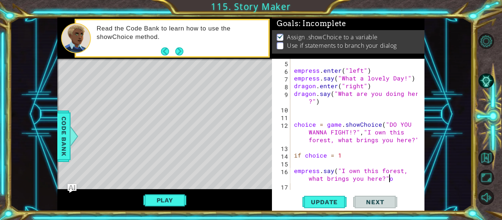
scroll to position [0, 11]
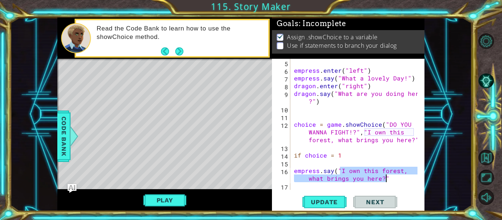
drag, startPoint x: 341, startPoint y: 170, endPoint x: 389, endPoint y: 180, distance: 49.1
click at [389, 180] on div "empress . enter ( "left" ) empress . say ( "What a lovely Day!" ) dragon . ente…" at bounding box center [357, 132] width 129 height 147
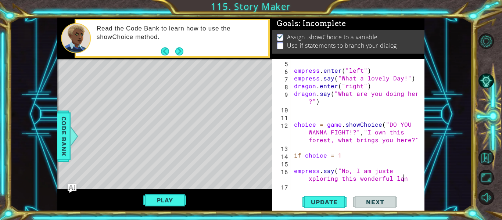
scroll to position [0, 12]
click at [311, 181] on div "empress . enter ( "left" ) empress . say ( "What a lovely Day!" ) dragon . ente…" at bounding box center [357, 132] width 129 height 147
click at [308, 181] on div "empress . enter ( "left" ) empress . say ( "What a lovely Day!" ) dragon . ente…" at bounding box center [357, 132] width 129 height 147
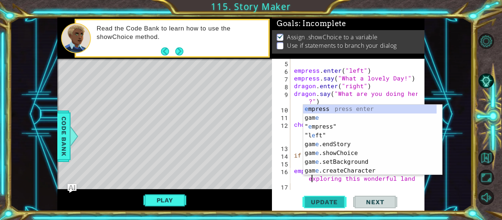
click at [326, 206] on span "Update" at bounding box center [325, 202] width 42 height 7
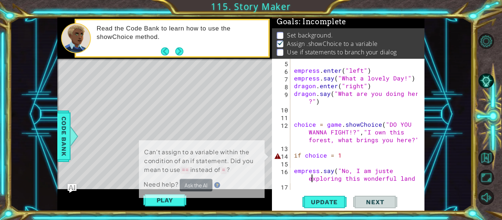
scroll to position [2, 0]
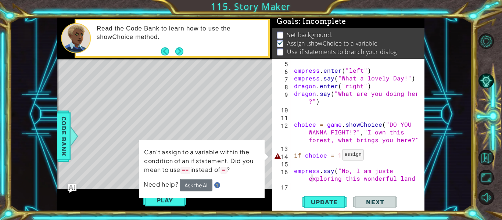
click at [334, 157] on div "empress . enter ( "left" ) empress . say ( "What a lovely Day!" ) dragon . ente…" at bounding box center [357, 132] width 129 height 147
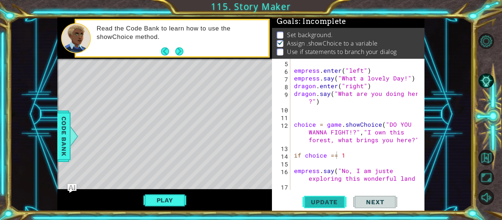
click at [328, 201] on span "Update" at bounding box center [325, 202] width 42 height 7
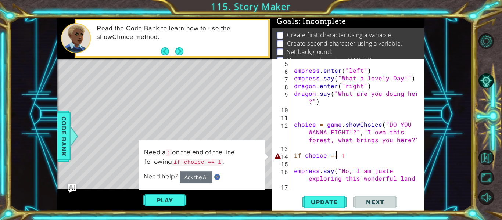
click at [350, 156] on div "empress . enter ( "left" ) empress . say ( "What a lovely Day!" ) dragon . ente…" at bounding box center [357, 132] width 129 height 147
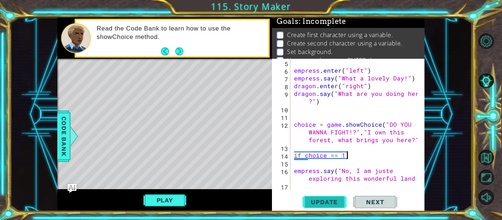
click at [325, 201] on span "Update" at bounding box center [325, 202] width 42 height 7
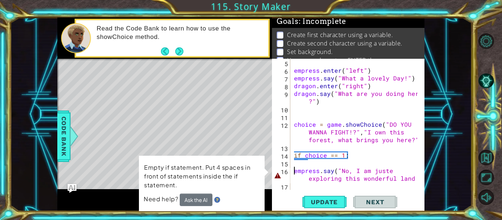
click at [295, 172] on div "empress . enter ( "left" ) empress . say ( "What a lovely Day!" ) dragon . ente…" at bounding box center [357, 132] width 129 height 147
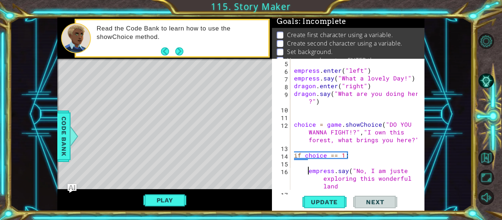
scroll to position [54, 0]
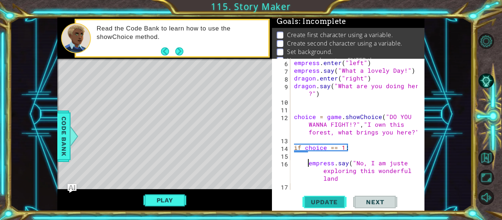
click at [321, 204] on span "Update" at bounding box center [325, 202] width 42 height 7
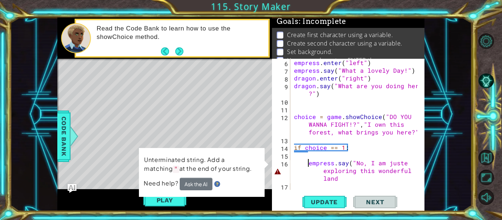
click at [343, 179] on div "empress . enter ( "left" ) empress . say ( "What a lovely Day!" ) dragon . ente…" at bounding box center [357, 132] width 129 height 147
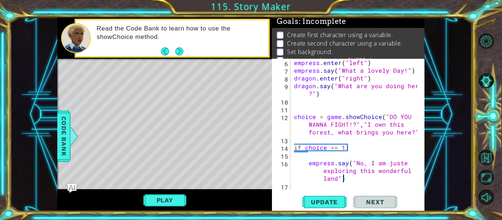
scroll to position [0, 14]
click at [330, 202] on span "Update" at bounding box center [325, 202] width 42 height 7
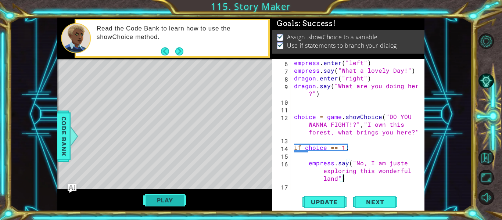
click at [178, 199] on button "Play" at bounding box center [164, 200] width 43 height 14
click at [404, 164] on div "empress . enter ( "left" ) empress . say ( "What a lovely Day!" ) dragon . ente…" at bounding box center [357, 132] width 129 height 147
type textarea "empress.say("No, I am just exploring this wonderful land")"
click at [380, 204] on span "Next" at bounding box center [375, 202] width 33 height 7
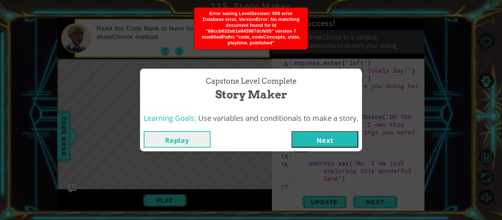
click at [328, 138] on button "Next" at bounding box center [325, 139] width 67 height 17
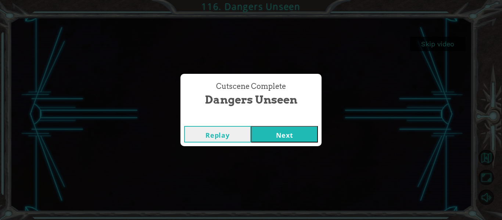
click at [293, 132] on button "Next" at bounding box center [284, 134] width 67 height 17
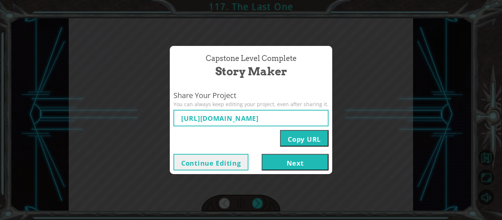
click at [236, 160] on button "Continue Editing" at bounding box center [211, 162] width 75 height 17
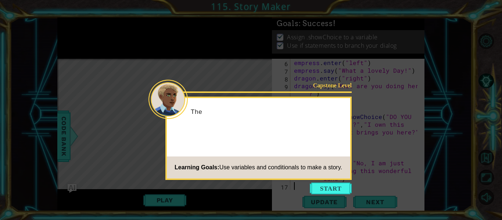
scroll to position [54, 0]
click at [332, 188] on button "Start" at bounding box center [331, 189] width 42 height 12
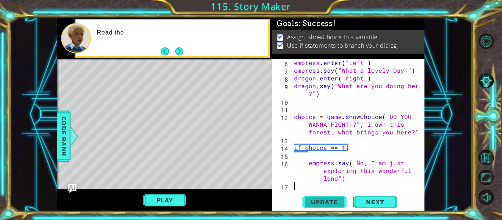
click at [336, 208] on button "Update" at bounding box center [325, 202] width 44 height 15
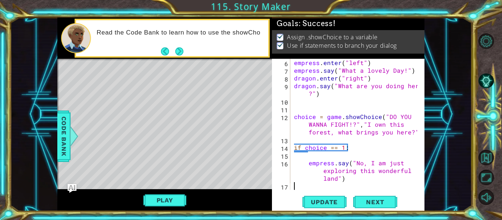
click at [357, 184] on div "empress . enter ( "left" ) empress . say ( "What a lovely Day!" ) dragon . ente…" at bounding box center [357, 132] width 129 height 147
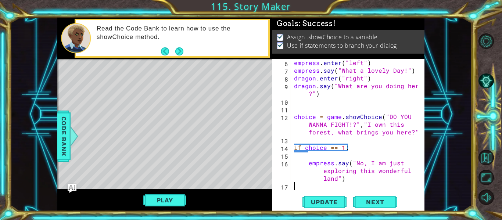
click at [356, 181] on div "empress . enter ( "left" ) empress . say ( "What a lovely Day!" ) dragon . ente…" at bounding box center [357, 132] width 129 height 147
type textarea "empress.say("No, I am just exploring this wonderful land")"
click at [348, 189] on div "empress . enter ( "left" ) empress . say ( "What a lovely Day!" ) dragon . ente…" at bounding box center [357, 132] width 129 height 147
type textarea "empress.say("No, I am just exploring this wonderful land")"
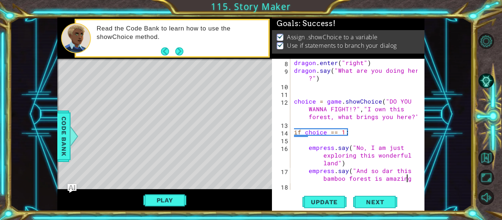
scroll to position [0, 13]
type textarea "empress.say("And so dar this bamboo forest is amazing")"
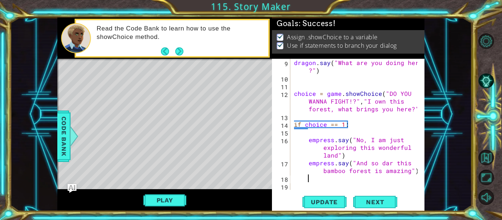
scroll to position [85, 0]
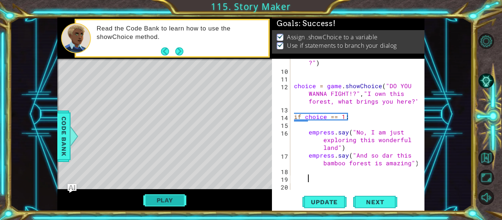
click at [172, 202] on button "Play" at bounding box center [164, 200] width 43 height 14
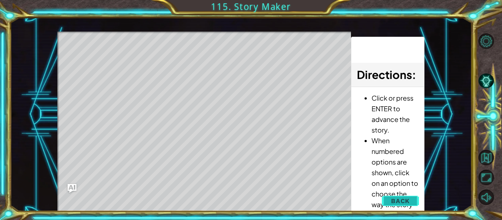
click at [395, 203] on span "Back" at bounding box center [400, 200] width 19 height 7
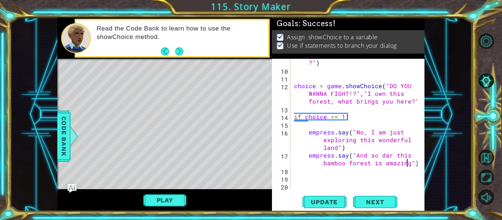
click at [406, 165] on div "dragon . say ( "What are you doing here ?" ) choice = game . showChoice ( "DO Y…" at bounding box center [357, 128] width 129 height 154
click at [382, 157] on div "dragon . say ( "What are you doing here ?" ) choice = game . showChoice ( "DO Y…" at bounding box center [357, 128] width 129 height 154
type textarea "empress.say("And so far this bamboo forest is amazing!!")"
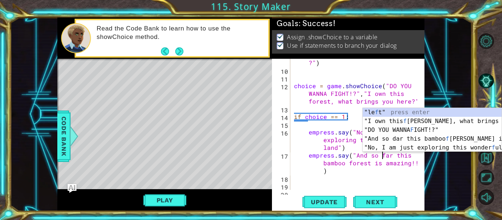
scroll to position [0, 6]
click at [394, 173] on div "dragon . say ( "What are you doing here ?" ) choice = game . showChoice ( "DO Y…" at bounding box center [357, 128] width 129 height 154
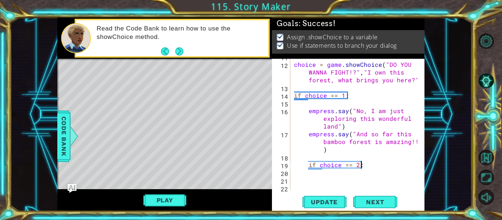
scroll to position [108, 0]
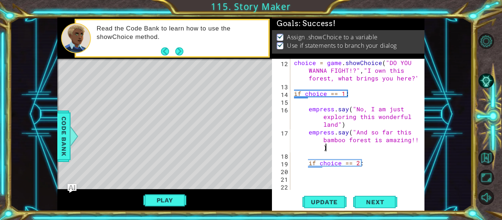
click at [370, 147] on div "choice = game . showChoice ( "DO YOU WANNA FIGHT!?" , "I own this forest, what …" at bounding box center [357, 140] width 129 height 162
type textarea "empress.say("And so far this bamboo forest is amazing!!")"
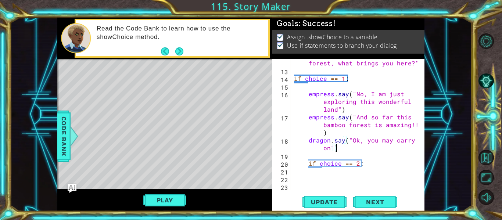
scroll to position [123, 0]
type textarea "dragon.say("Ok, you may carry on")"
click at [170, 202] on button "Play" at bounding box center [164, 200] width 43 height 14
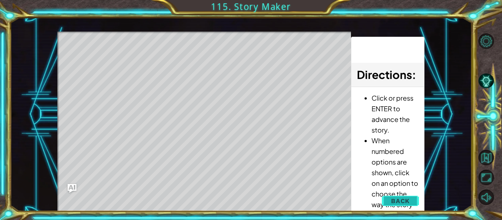
click at [409, 201] on span "Back" at bounding box center [400, 200] width 19 height 7
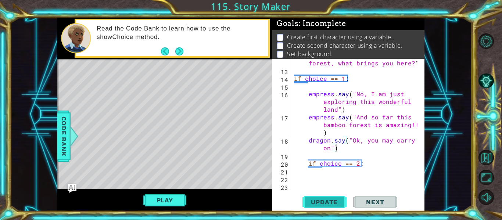
click at [329, 203] on span "Update" at bounding box center [325, 202] width 42 height 7
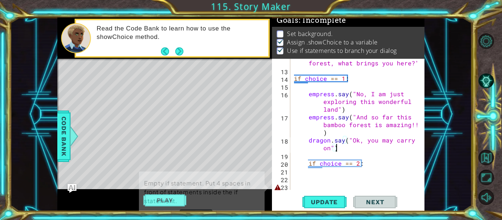
scroll to position [13, 0]
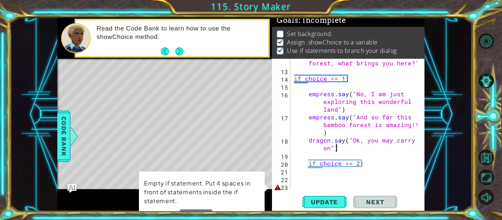
click at [305, 186] on div "choice = game . showChoice ( "DO YOU WANNA FIGHT!?" , "I own this forest, what …" at bounding box center [357, 125] width 129 height 162
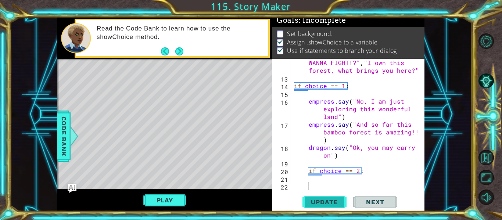
click at [321, 200] on span "Update" at bounding box center [325, 202] width 42 height 7
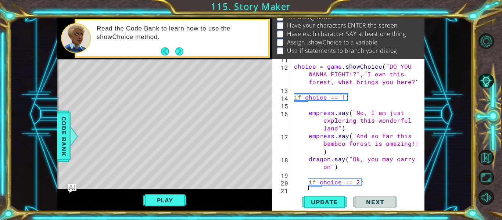
scroll to position [46, 0]
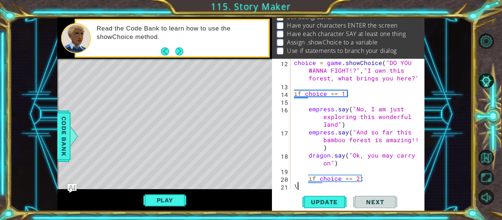
type textarea "\"
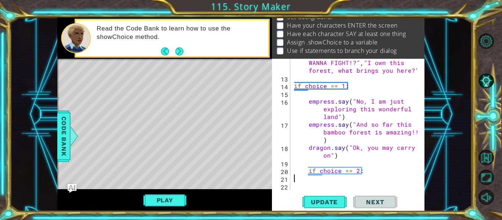
type textarea "if choice == 2:"
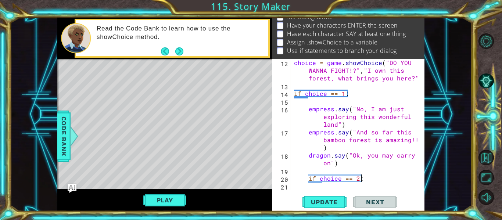
click at [319, 185] on div "choice = game . showChoice ( "DO YOU WANNA FIGHT!?" , "I own this forest, what …" at bounding box center [357, 140] width 129 height 162
click at [330, 179] on div "choice = game . showChoice ( "DO YOU WANNA FIGHT!?" , "I own this forest, what …" at bounding box center [357, 140] width 129 height 162
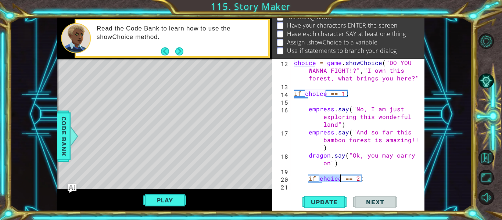
type textarea "if choice == 2:"
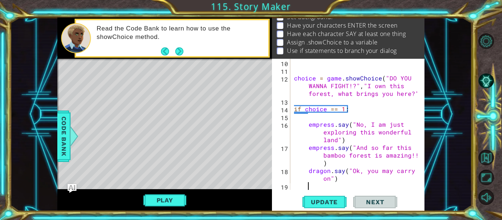
scroll to position [93, 0]
click at [328, 203] on span "Update" at bounding box center [325, 202] width 42 height 7
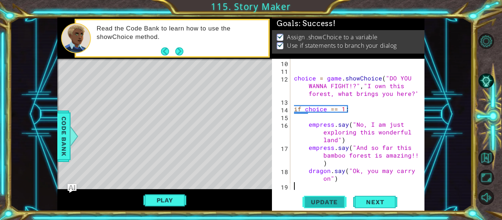
scroll to position [4, 0]
click at [172, 196] on button "Play" at bounding box center [164, 200] width 43 height 14
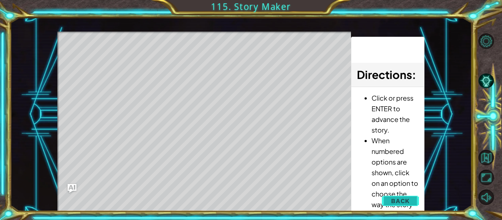
click at [394, 200] on span "Back" at bounding box center [400, 200] width 19 height 7
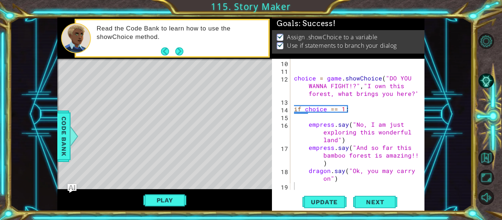
click at [381, 88] on div "choice = game . showChoice ( "DO YOU WANNA FIGHT!?" , "I own this forest, what …" at bounding box center [357, 132] width 129 height 147
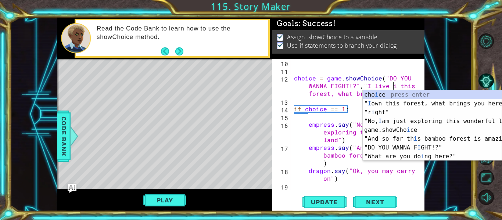
type textarea "choice = game.showChoice("DO YOU WANNA FIGHT!?","I live in this forest, what br…"
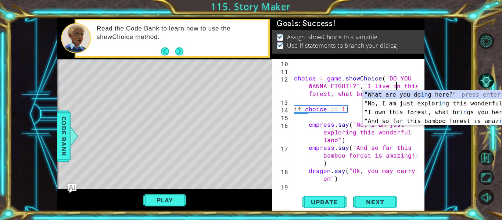
click at [355, 103] on div "choice = game . showChoice ( "DO YOU WANNA FIGHT!?" , "I live in this forest, w…" at bounding box center [357, 132] width 129 height 147
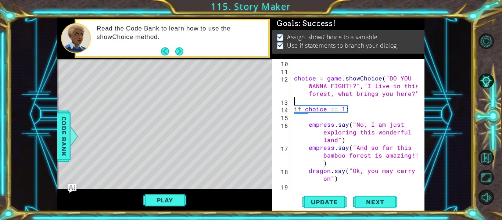
scroll to position [0, 0]
click at [362, 182] on div "choice = game . showChoice ( "DO YOU WANNA FIGHT!?" , "I live in this forest, w…" at bounding box center [357, 132] width 129 height 147
click at [328, 201] on span "Update" at bounding box center [325, 202] width 42 height 7
click at [176, 199] on button "Play" at bounding box center [164, 200] width 43 height 14
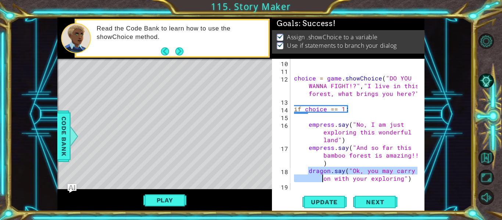
drag, startPoint x: 308, startPoint y: 171, endPoint x: 304, endPoint y: 172, distance: 4.5
click at [304, 172] on div "choice = game . showChoice ( "DO YOU WANNA FIGHT!?" , "I live in this forest, w…" at bounding box center [357, 132] width 129 height 147
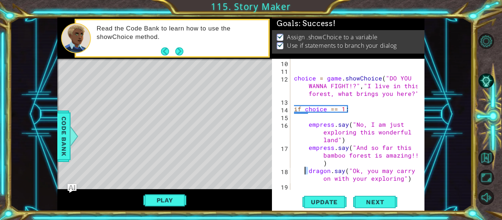
click at [304, 172] on div "choice = game . showChoice ( "DO YOU WANNA FIGHT!?" , "I live in this forest, w…" at bounding box center [355, 124] width 125 height 131
click at [356, 164] on div "choice = game . showChoice ( "DO YOU WANNA FIGHT!?" , "I live in this forest, w…" at bounding box center [357, 132] width 129 height 147
type textarea "empress.say("And so far this bamboo forest is amazing!!")"
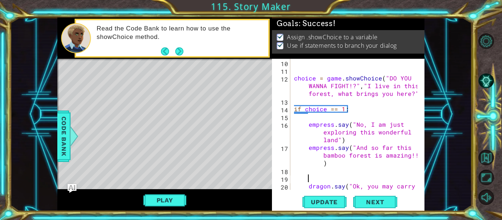
paste textarea "Code Area"
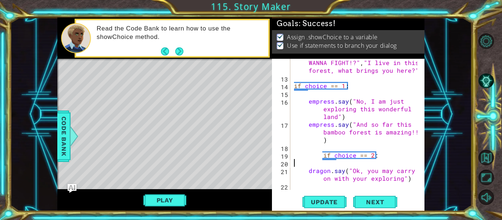
scroll to position [108, 0]
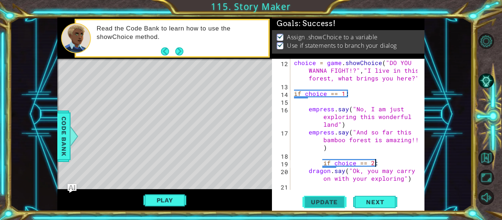
click at [339, 201] on span "Update" at bounding box center [325, 202] width 42 height 7
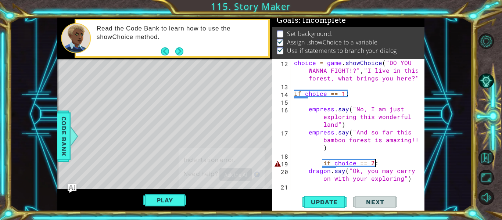
scroll to position [2, 0]
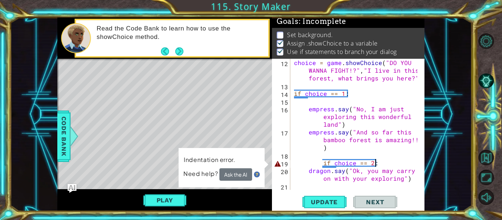
click at [322, 165] on div "choice = game . showChoice ( "DO YOU WANNA FIGHT!?" , "I live in this forest, w…" at bounding box center [357, 140] width 129 height 162
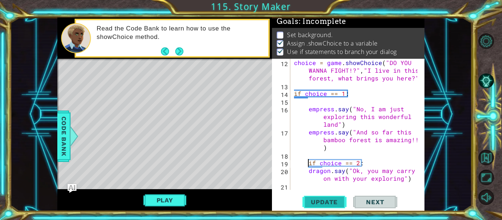
click at [325, 204] on span "Update" at bounding box center [325, 202] width 42 height 7
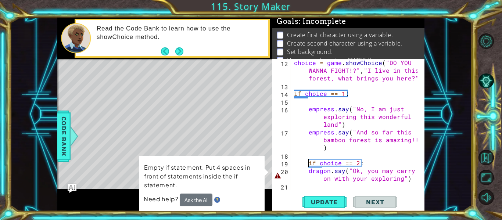
click at [309, 172] on div "choice = game . showChoice ( "DO YOU WANNA FIGHT!?" , "I live in this forest, w…" at bounding box center [357, 140] width 129 height 162
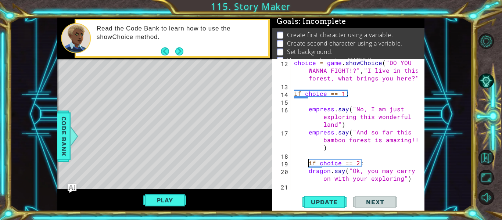
click at [308, 163] on div "choice = game . showChoice ( "DO YOU WANNA FIGHT!?" , "I live in this forest, w…" at bounding box center [357, 140] width 129 height 162
type textarea "if choice == 2:"
click at [314, 203] on span "Update" at bounding box center [325, 202] width 42 height 7
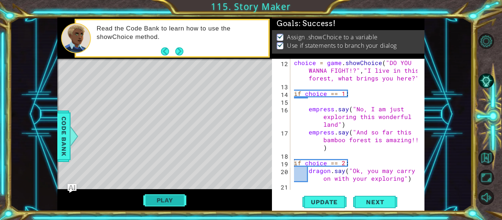
click at [179, 200] on button "Play" at bounding box center [164, 200] width 43 height 14
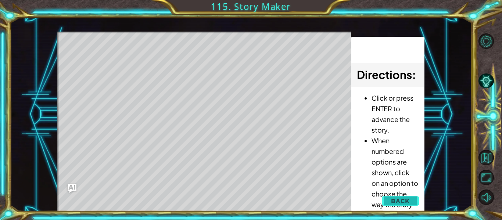
click at [389, 199] on button "Back" at bounding box center [400, 201] width 37 height 15
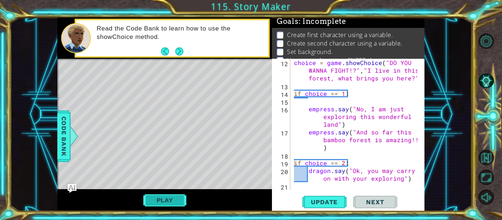
click at [170, 200] on button "Play" at bounding box center [164, 200] width 43 height 14
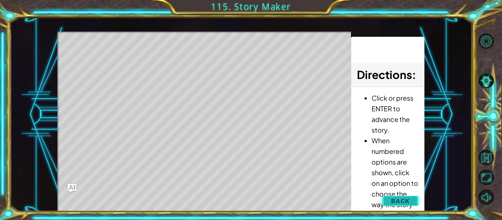
click at [392, 203] on span "Back" at bounding box center [400, 200] width 19 height 7
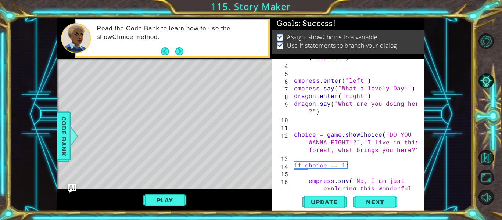
scroll to position [36, 0]
click at [388, 123] on div "empress = game . createCharacter ( "empress" ) empress . enter ( "left" ) empre…" at bounding box center [357, 131] width 129 height 170
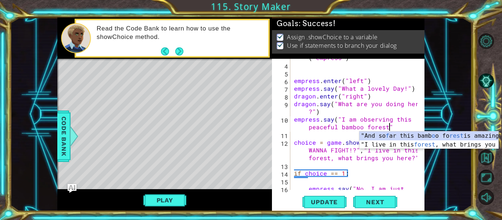
scroll to position [0, 12]
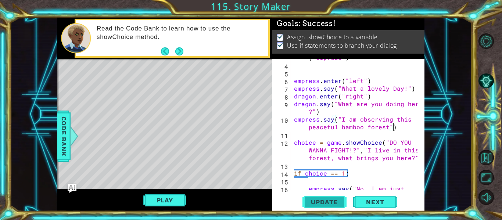
type textarea "empress.say("I am observing this peaceful bamboo forest")"
click at [326, 205] on span "Update" at bounding box center [325, 202] width 42 height 7
click at [173, 198] on button "Play" at bounding box center [164, 200] width 43 height 14
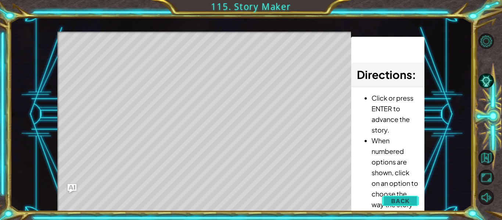
click at [399, 205] on button "Back" at bounding box center [400, 201] width 37 height 15
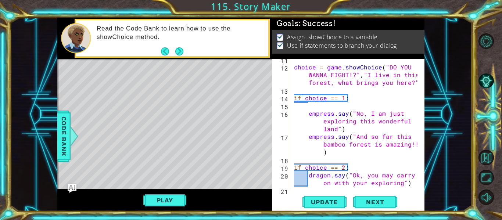
scroll to position [116, 0]
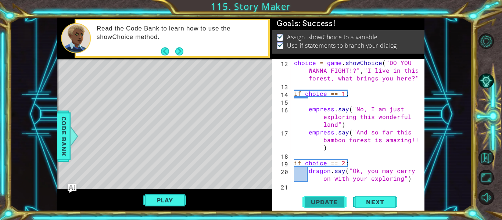
click at [317, 200] on span "Update" at bounding box center [325, 202] width 42 height 7
click at [171, 197] on button "Play" at bounding box center [164, 200] width 43 height 14
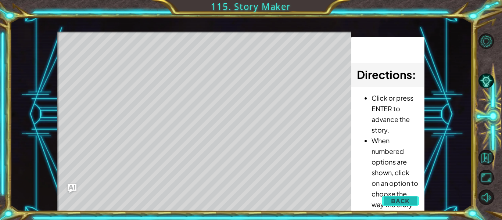
click at [395, 200] on span "Back" at bounding box center [400, 200] width 19 height 7
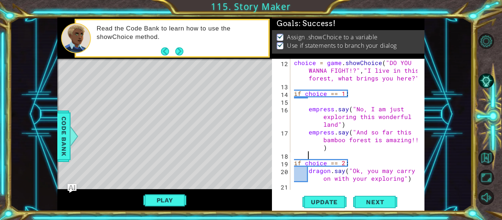
scroll to position [0, 0]
click at [336, 157] on div "choice = game . showChoice ( "DO YOU WANNA FIGHT!?" , "I live in this forest, w…" at bounding box center [357, 140] width 129 height 162
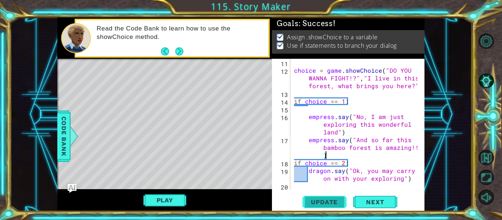
click at [328, 204] on span "Update" at bounding box center [325, 202] width 42 height 7
click at [176, 201] on button "Play" at bounding box center [164, 200] width 43 height 14
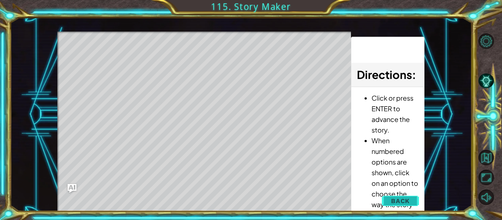
click at [394, 199] on span "Back" at bounding box center [400, 200] width 19 height 7
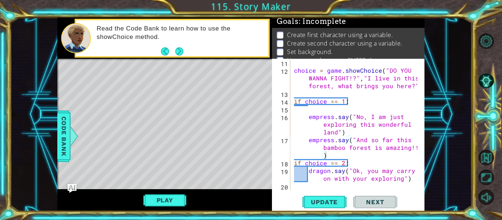
click at [399, 182] on div "choice = game . showChoice ( "DO YOU WANNA FIGHT!?" , "I live in this forest, w…" at bounding box center [357, 132] width 129 height 147
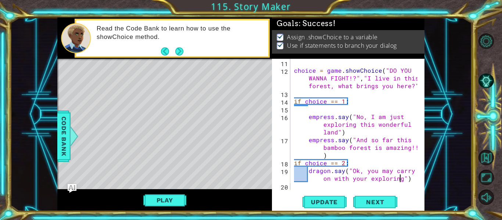
type textarea "dragon.say("Ok, you may carry on with your exploring.")"
click at [412, 182] on div "choice = game . showChoice ( "DO YOU WANNA FIGHT!?" , "I live in this forest, w…" at bounding box center [357, 132] width 129 height 147
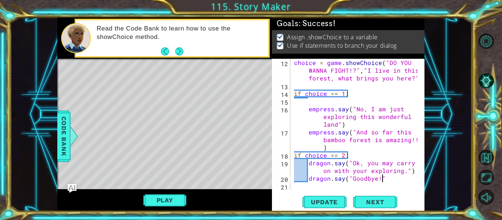
scroll to position [0, 6]
type textarea "dragon.say("Goodbye!")"
click at [325, 199] on span "Update" at bounding box center [325, 202] width 42 height 7
click at [394, 180] on div "choice = game . showChoice ( "DO YOU WANNA FIGHT!?" , "I live in this forest, w…" at bounding box center [357, 140] width 129 height 162
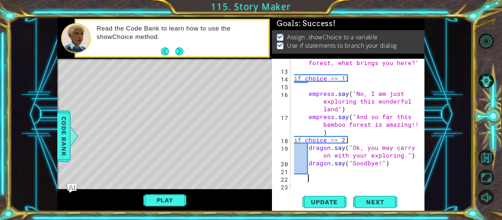
scroll to position [0, 0]
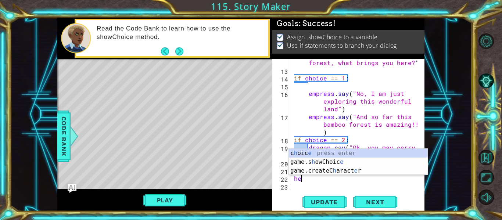
type textarea "h"
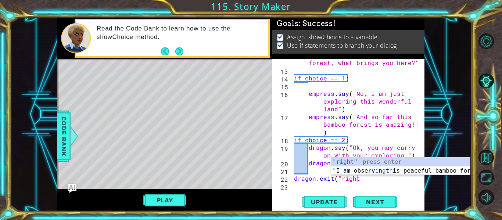
scroll to position [0, 4]
type textarea "dragon.exit("right")"
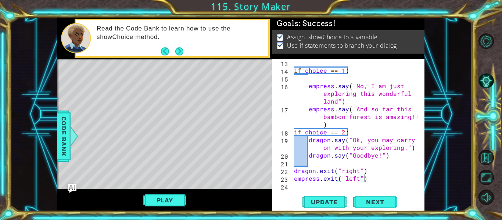
scroll to position [0, 4]
click at [324, 203] on span "Update" at bounding box center [325, 202] width 42 height 7
click at [175, 198] on button "Play" at bounding box center [164, 200] width 43 height 14
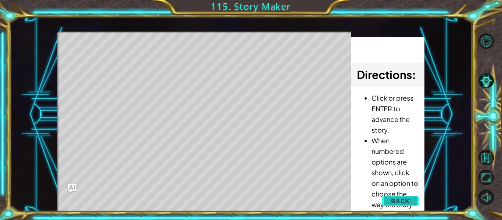
click at [397, 201] on span "Back" at bounding box center [400, 200] width 19 height 7
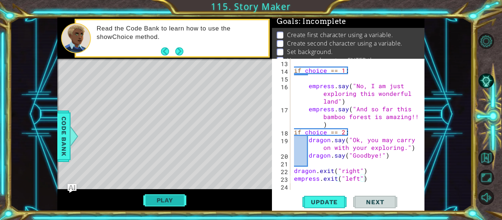
click at [158, 197] on button "Play" at bounding box center [164, 200] width 43 height 14
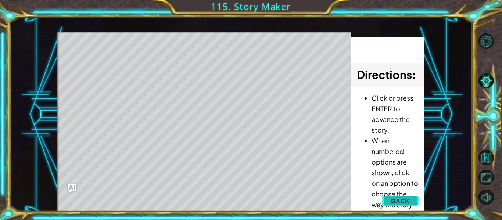
click at [392, 199] on span "Back" at bounding box center [400, 200] width 19 height 7
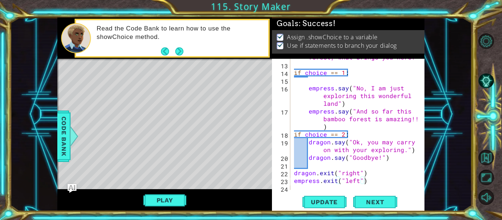
scroll to position [139, 0]
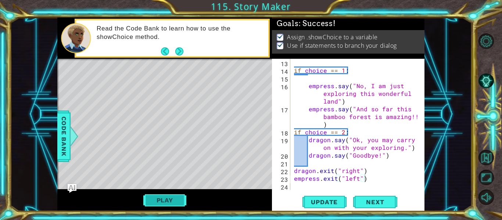
click at [147, 203] on button "Play" at bounding box center [164, 200] width 43 height 14
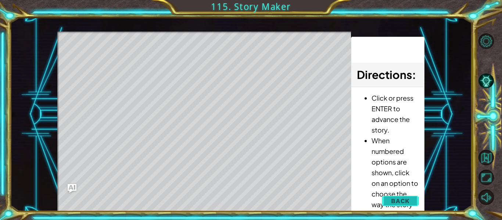
click at [400, 206] on button "Back" at bounding box center [400, 201] width 37 height 15
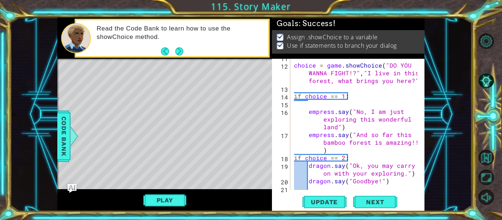
scroll to position [114, 0]
click at [372, 74] on div "choice = game . showChoice ( "DO YOU WANNA FIGHT!?" , "I live in this forest, w…" at bounding box center [357, 126] width 129 height 147
click at [402, 175] on div "choice = game . showChoice ( "DO YOU WANNA FIGHT!?" , "I live in this forest, w…" at bounding box center [357, 126] width 129 height 147
type textarea "dragon.say("Ok, you may carry on with your exploring.")"
click at [410, 174] on div "choice = game . showChoice ( "DO YOU WANNA FIGHT!?" , "I live in this forest, w…" at bounding box center [357, 126] width 129 height 147
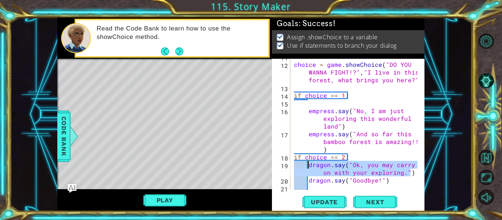
drag, startPoint x: 410, startPoint y: 174, endPoint x: 309, endPoint y: 165, distance: 101.1
click at [309, 165] on div "choice = game . showChoice ( "DO YOU WANNA FIGHT!?" , "I live in this forest, w…" at bounding box center [357, 126] width 129 height 147
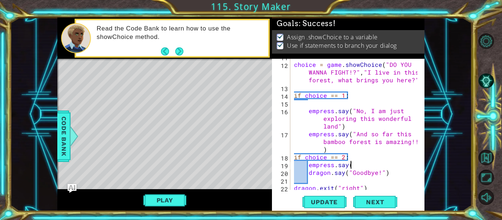
scroll to position [0, 3]
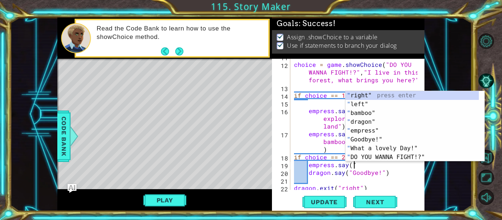
click at [442, 76] on div "1 ההההההההההההההההההההההההההההההההההההההההההההההההההההההההההההההההההההההההההההה…" at bounding box center [241, 115] width 462 height 194
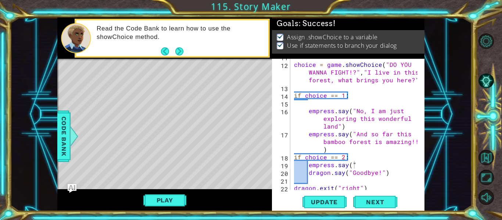
click at [373, 165] on div "choice = game . showChoice ( "DO YOU WANNA FIGHT!?" , "I live in this forest, w…" at bounding box center [357, 126] width 129 height 147
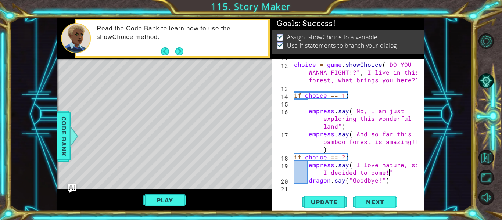
scroll to position [0, 12]
type textarea "empress.say("I love nature, so I decided to come!")"
click at [331, 202] on span "Update" at bounding box center [325, 202] width 42 height 7
click at [173, 202] on button "Play" at bounding box center [164, 200] width 43 height 14
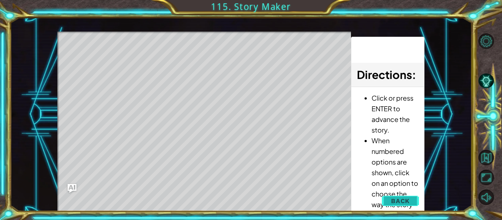
click at [391, 199] on button "Back" at bounding box center [400, 201] width 37 height 15
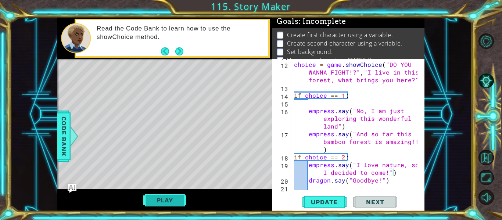
click at [146, 196] on button "Play" at bounding box center [164, 200] width 43 height 14
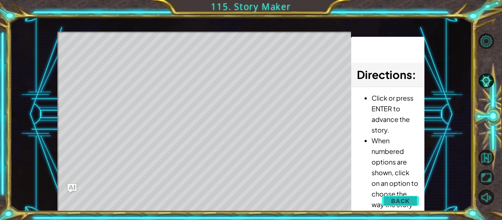
click at [402, 201] on span "Back" at bounding box center [400, 200] width 19 height 7
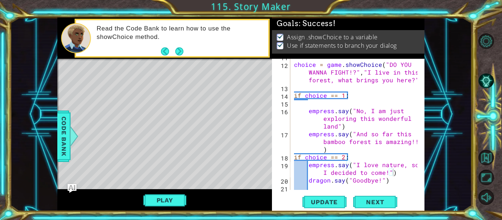
click at [399, 175] on div "choice = game . showChoice ( "DO YOU WANNA FIGHT!?" , "I live in this forest, w…" at bounding box center [357, 126] width 129 height 147
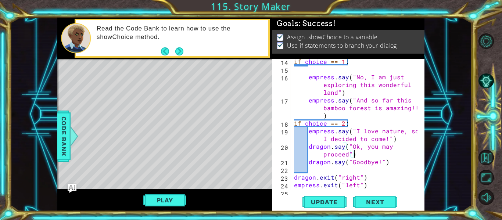
scroll to position [154, 0]
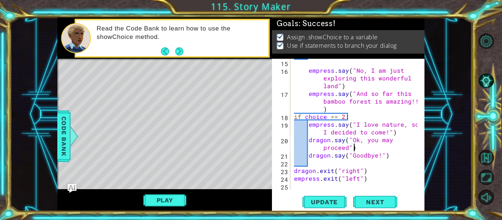
click at [390, 155] on div "empress . say ( "No, I am just exploring this wonderful land" ) empress . say (…" at bounding box center [357, 132] width 129 height 147
type textarea "dragon.say("Goodbye!")"
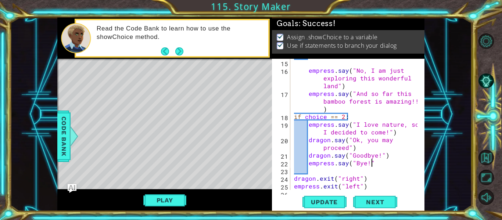
scroll to position [0, 5]
click at [335, 203] on span "Update" at bounding box center [325, 202] width 42 height 7
click at [168, 201] on button "Play" at bounding box center [164, 200] width 43 height 14
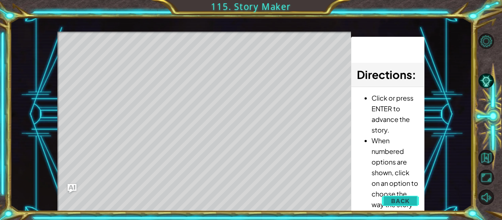
click at [394, 196] on button "Back" at bounding box center [400, 201] width 37 height 15
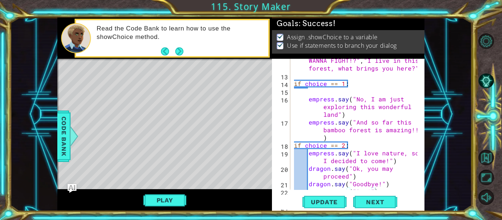
scroll to position [126, 0]
click at [332, 199] on span "Update" at bounding box center [325, 202] width 42 height 7
click at [165, 200] on button "Play" at bounding box center [164, 200] width 43 height 14
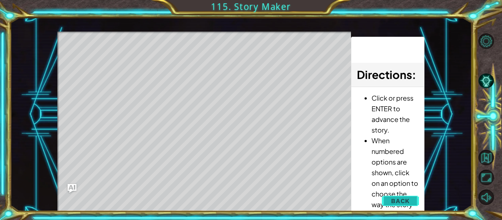
click at [396, 200] on span "Back" at bounding box center [400, 200] width 19 height 7
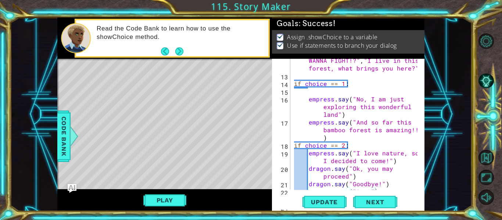
click at [366, 138] on div "choice = game . showChoice ( "DO YOU WANNA FIGHT!?" , "I live in this forest, w…" at bounding box center [357, 130] width 129 height 162
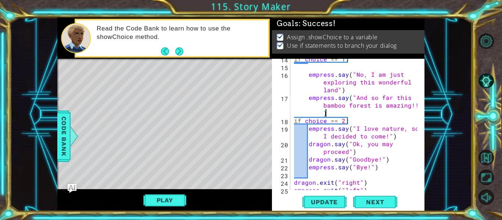
scroll to position [162, 0]
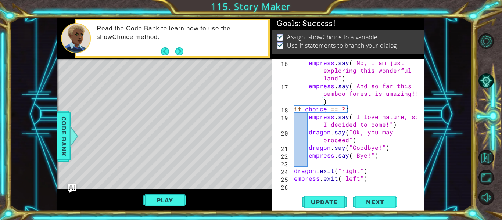
click at [366, 170] on div "empress . say ( "No, I am just exploring this wonderful land" ) empress . say (…" at bounding box center [357, 140] width 129 height 162
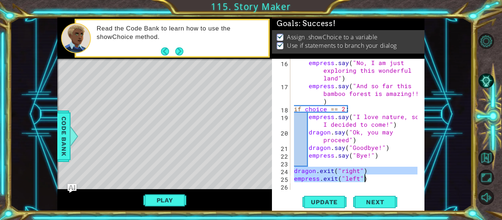
drag, startPoint x: 295, startPoint y: 171, endPoint x: 385, endPoint y: 181, distance: 91.4
click at [385, 181] on div "empress . say ( "No, I am just exploring this wonderful land" ) empress . say (…" at bounding box center [357, 140] width 129 height 162
type textarea "dragon.exit("right") empress.exit("left")"
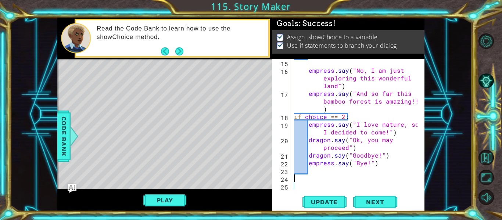
scroll to position [154, 0]
paste textarea "empress.exit("left")"
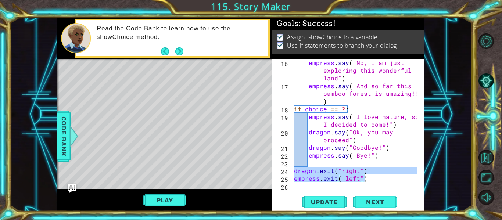
drag, startPoint x: 293, startPoint y: 169, endPoint x: 373, endPoint y: 179, distance: 80.0
click at [373, 179] on div "empress . say ( "No, I am just exploring this wonderful land" ) empress . say (…" at bounding box center [357, 140] width 129 height 162
click at [375, 181] on div "empress . say ( "No, I am just exploring this wonderful land" ) empress . say (…" at bounding box center [355, 124] width 125 height 131
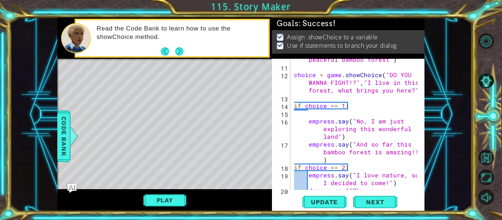
scroll to position [104, 0]
click at [353, 160] on div "empress . say ( "I am observing this peaceful bamboo forest" ) choice = game . …" at bounding box center [357, 128] width 129 height 162
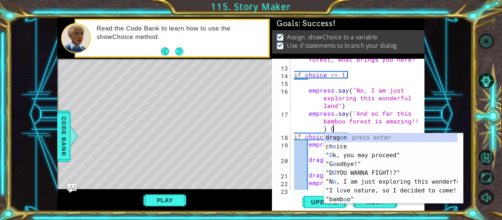
scroll to position [0, 13]
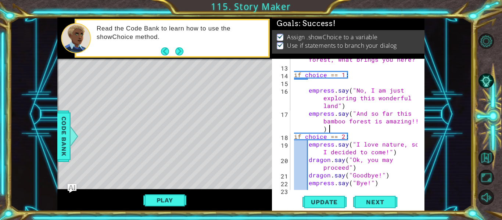
type textarea "empress.say("And so far this bamboo forest is amazing!!")"
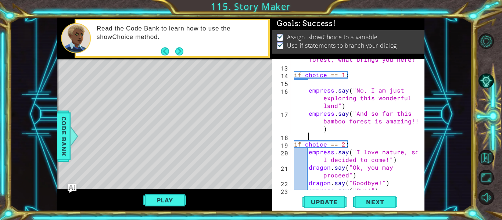
scroll to position [0, 0]
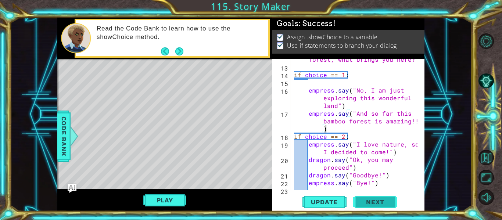
type textarea "empress.say("And so far this bamboo forest is amazing!!")"
click at [373, 208] on button "Next" at bounding box center [375, 202] width 44 height 15
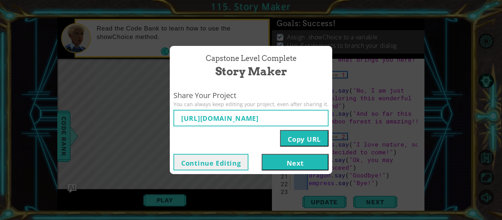
type input "[URL][DOMAIN_NAME]"
click at [303, 160] on button "Next" at bounding box center [295, 162] width 67 height 17
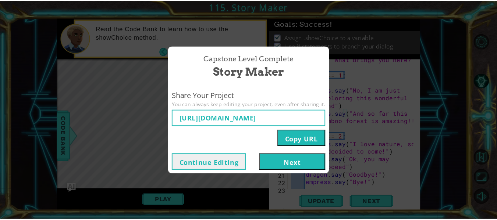
scroll to position [0, 13]
